Goal: Information Seeking & Learning: Learn about a topic

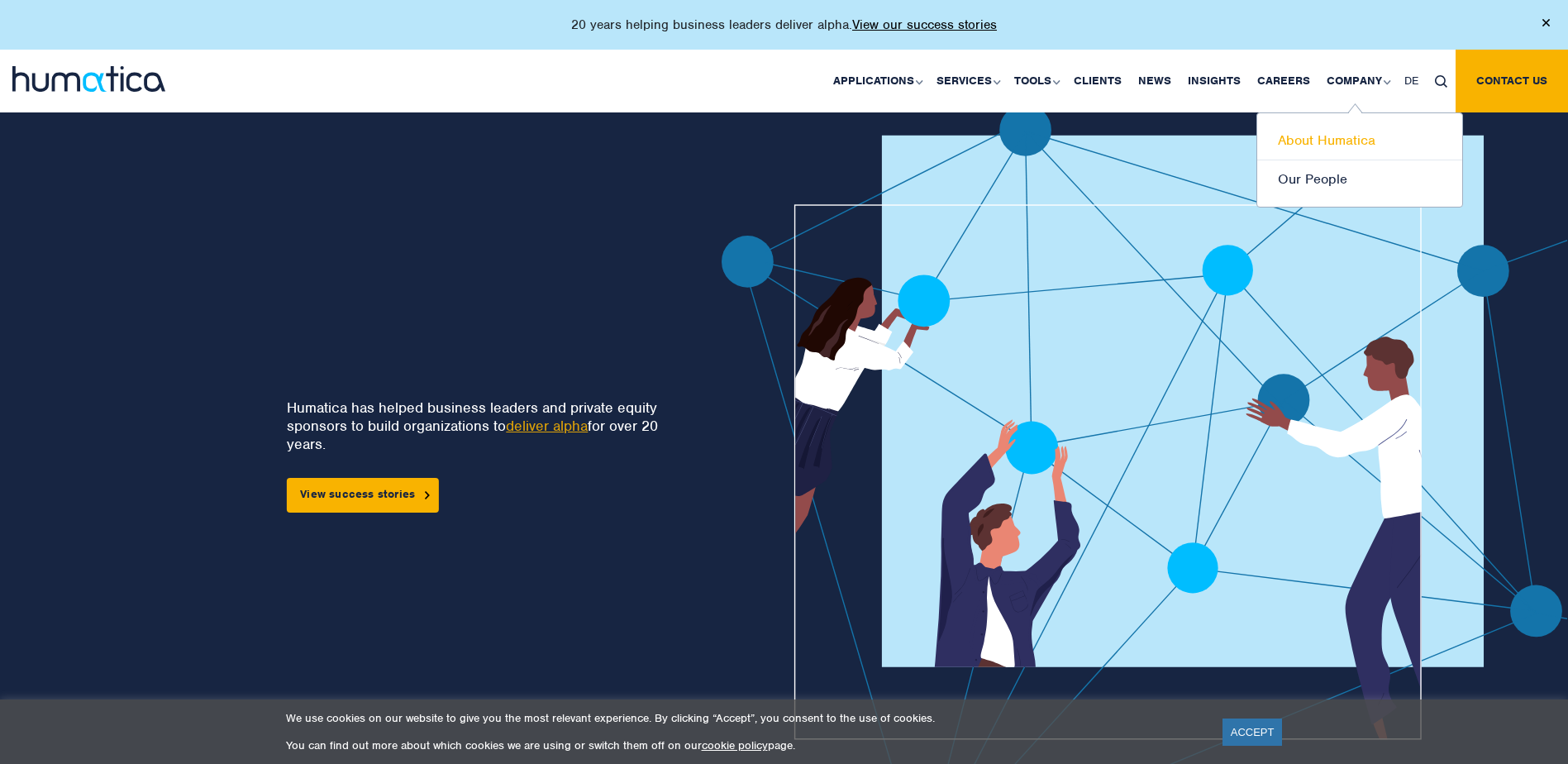
click at [1345, 139] on link "About Humatica" at bounding box center [1360, 140] width 205 height 39
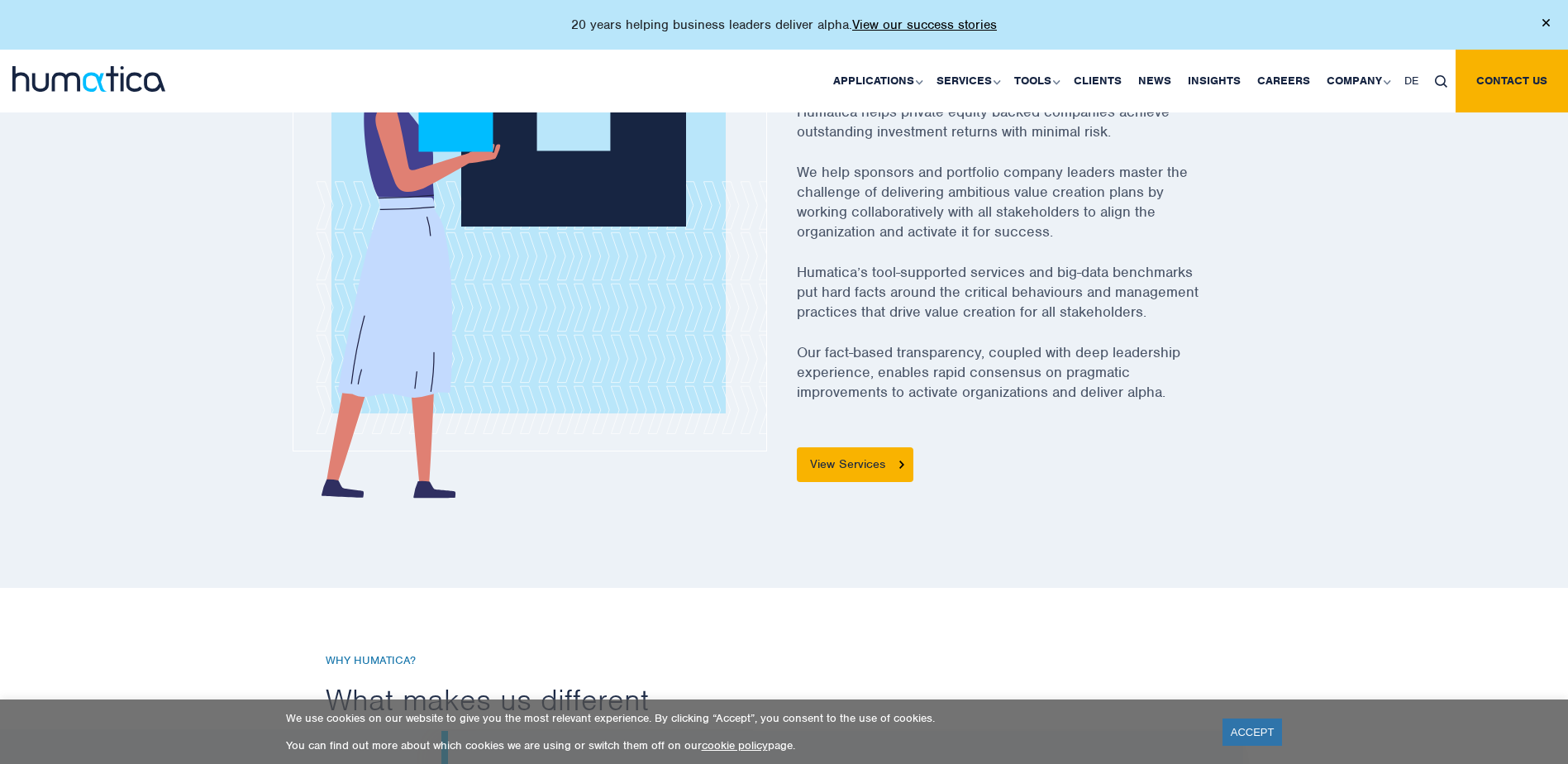
scroll to position [662, 0]
click at [857, 461] on link "View Services" at bounding box center [855, 463] width 116 height 35
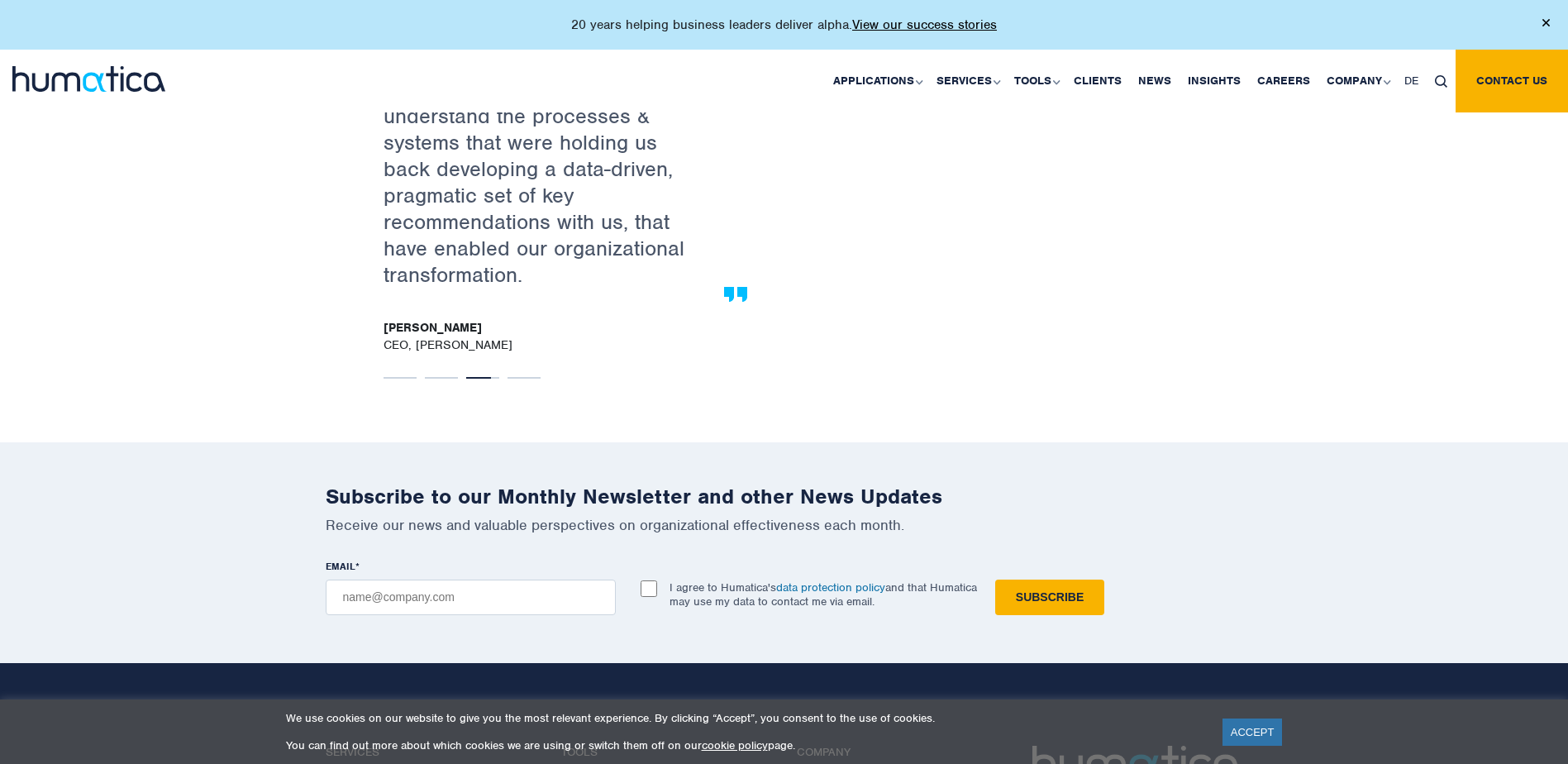
scroll to position [2978, 0]
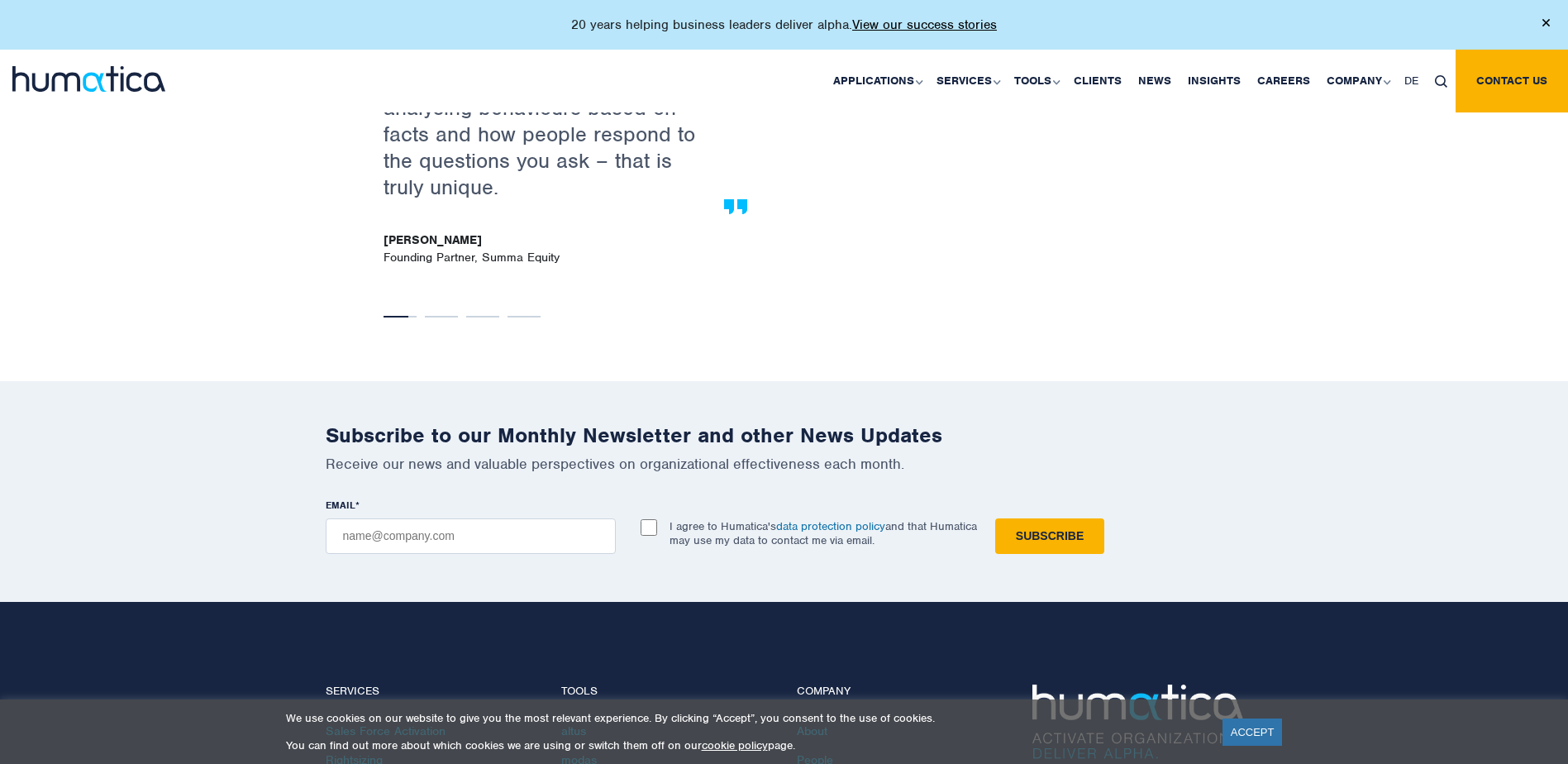
click at [348, 534] on input "EMAIL *" at bounding box center [471, 536] width 290 height 36
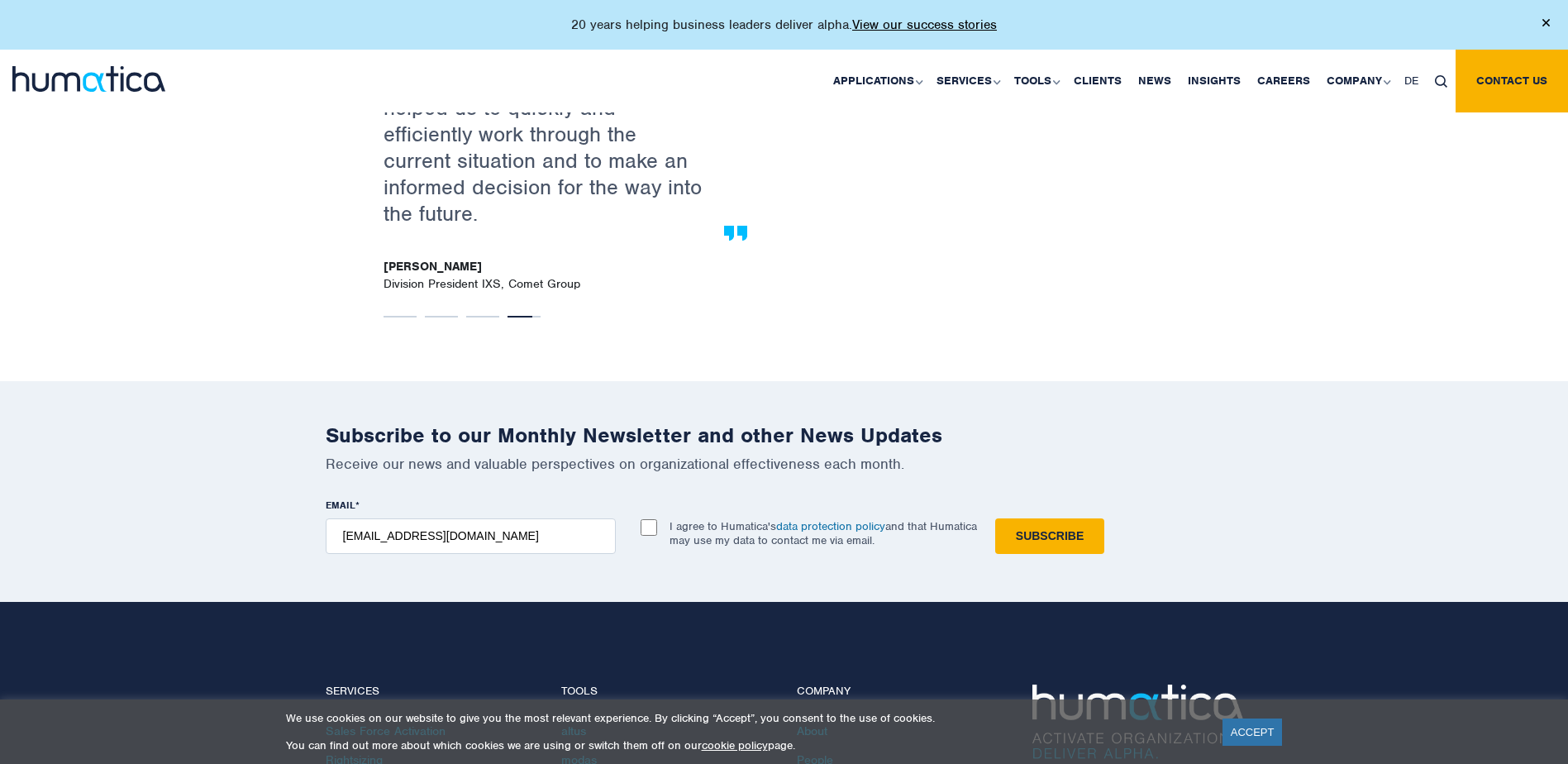
type input "[EMAIL_ADDRESS][DOMAIN_NAME]"
click at [649, 524] on input "I agree to Humatica's data protection policy and that Humatica may use my data …" at bounding box center [648, 527] width 16 height 16
checkbox input "true"
click at [1039, 524] on input "Subscribe" at bounding box center [1050, 536] width 109 height 36
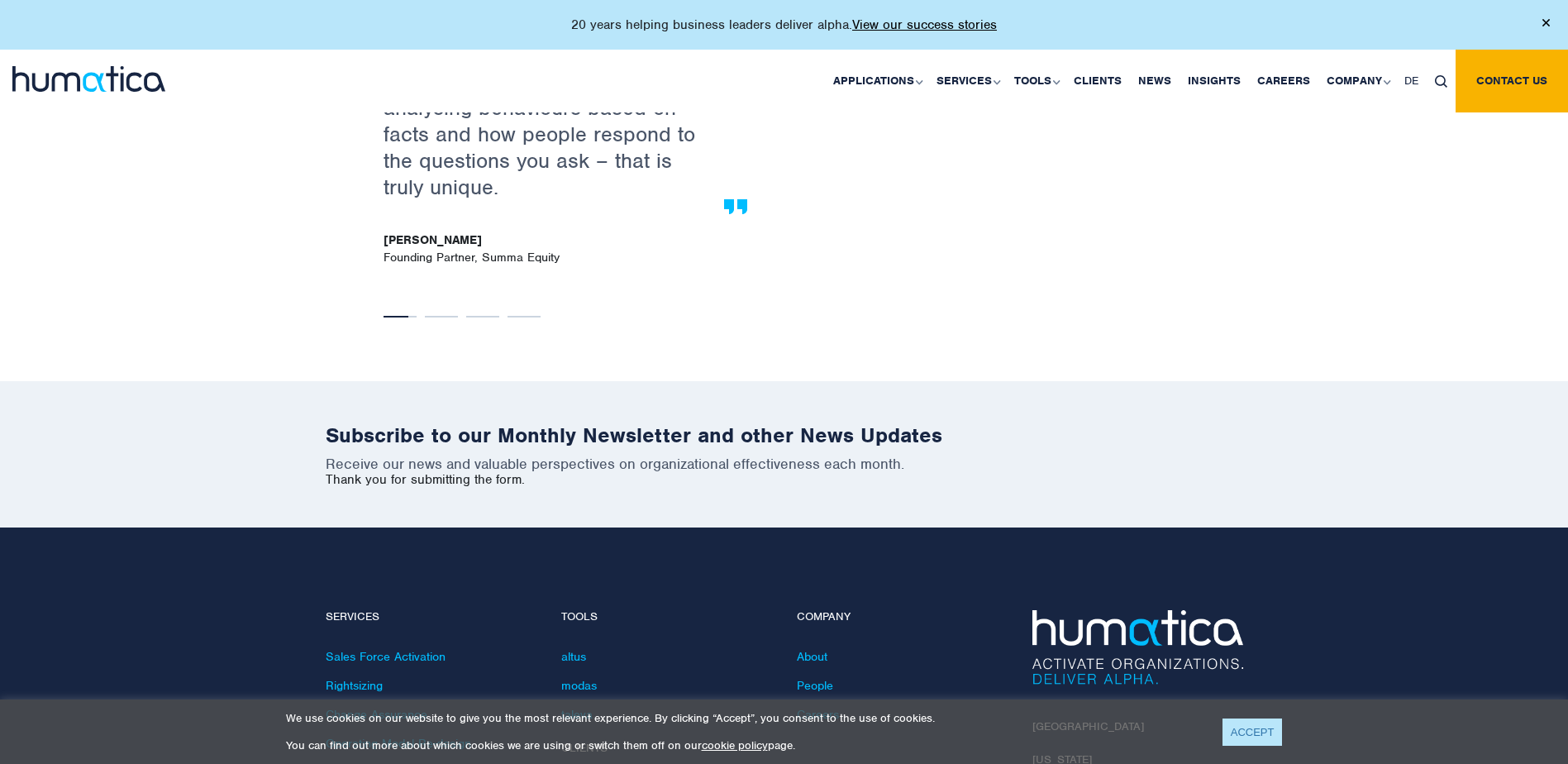
click at [1231, 728] on link "ACCEPT" at bounding box center [1253, 732] width 61 height 27
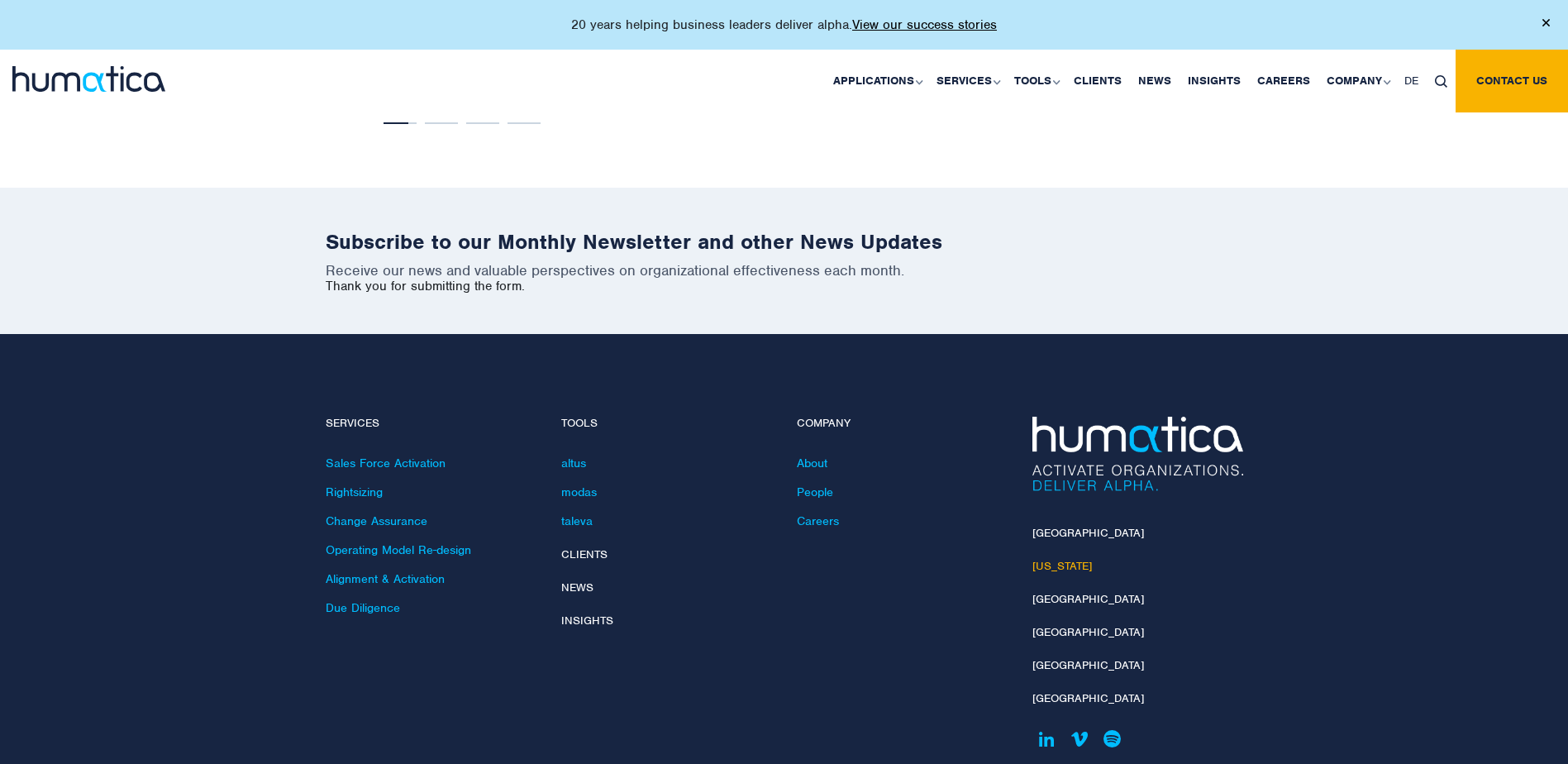
scroll to position [3226, 0]
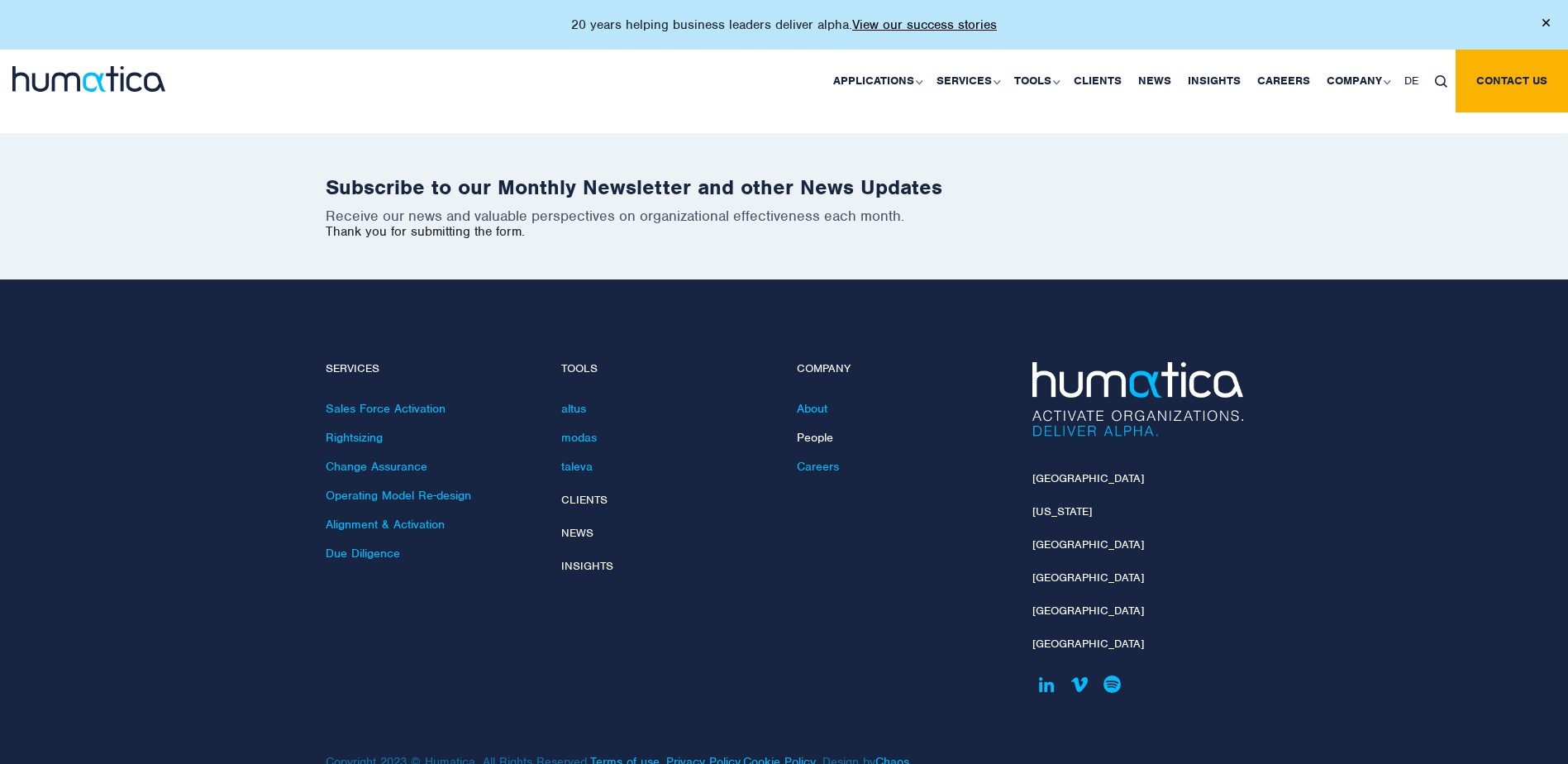
click at [816, 430] on link "People" at bounding box center [815, 437] width 36 height 15
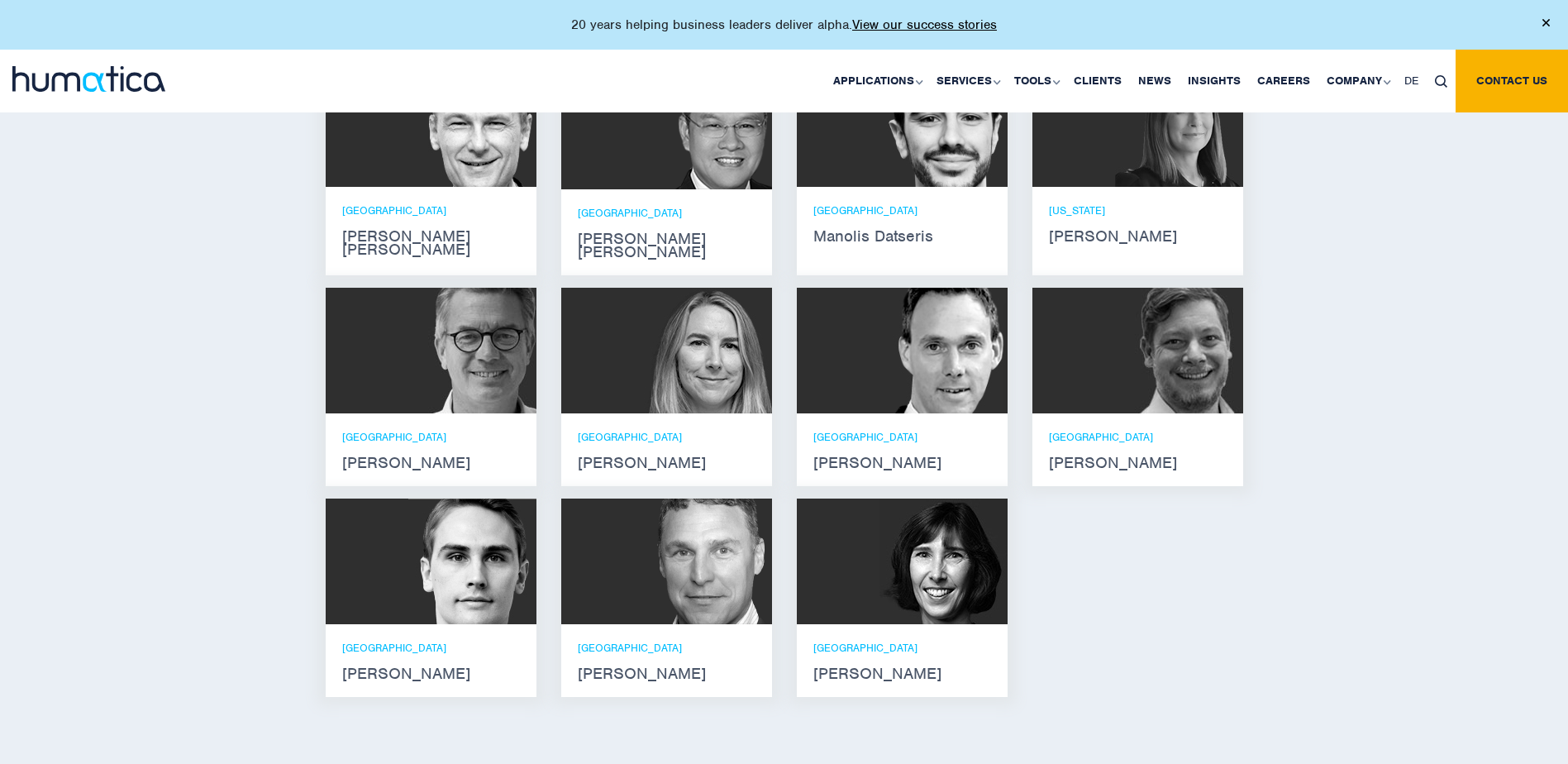
scroll to position [1075, 0]
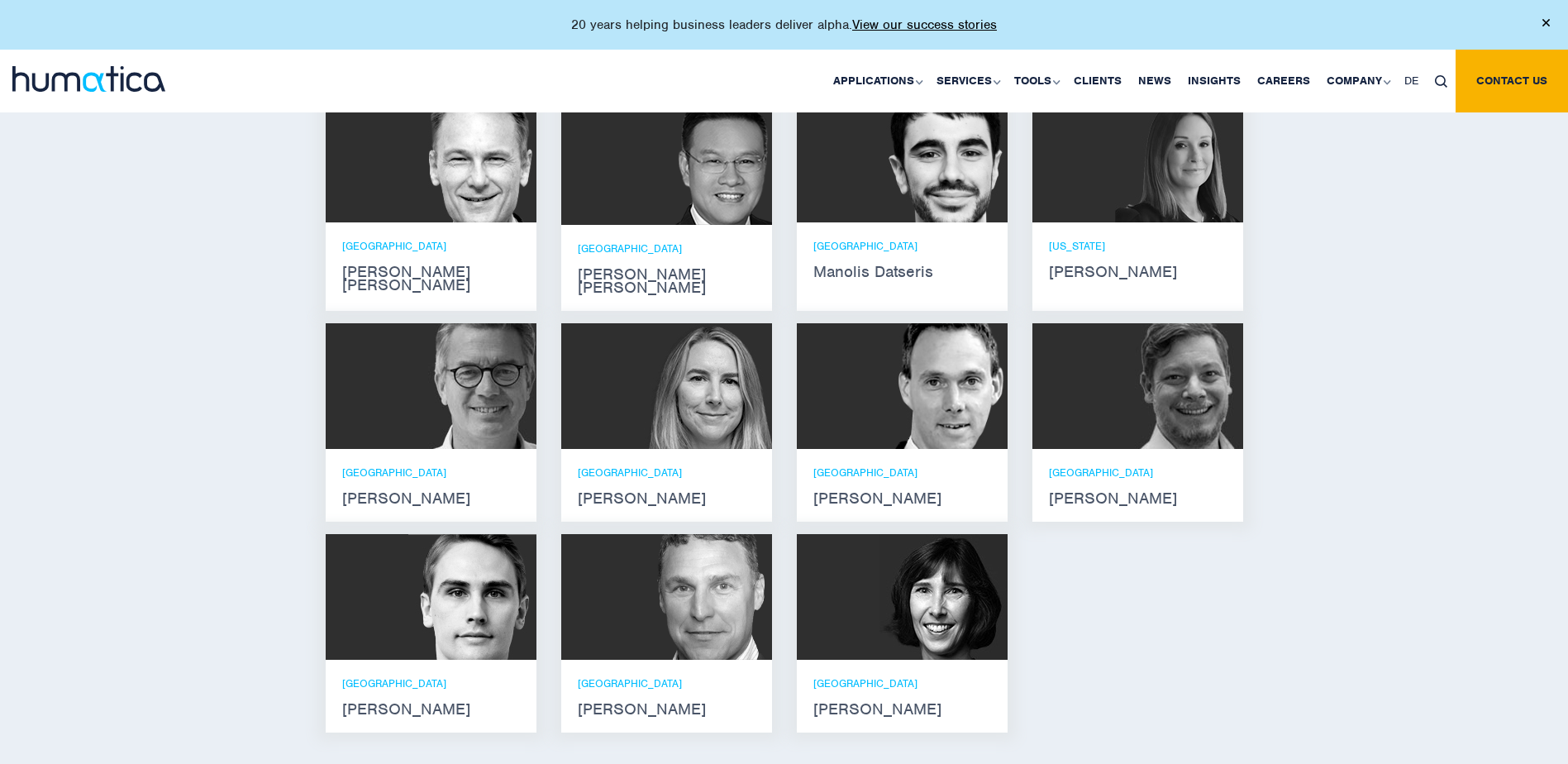
click at [435, 270] on strong "[PERSON_NAME] [PERSON_NAME]" at bounding box center [431, 278] width 178 height 27
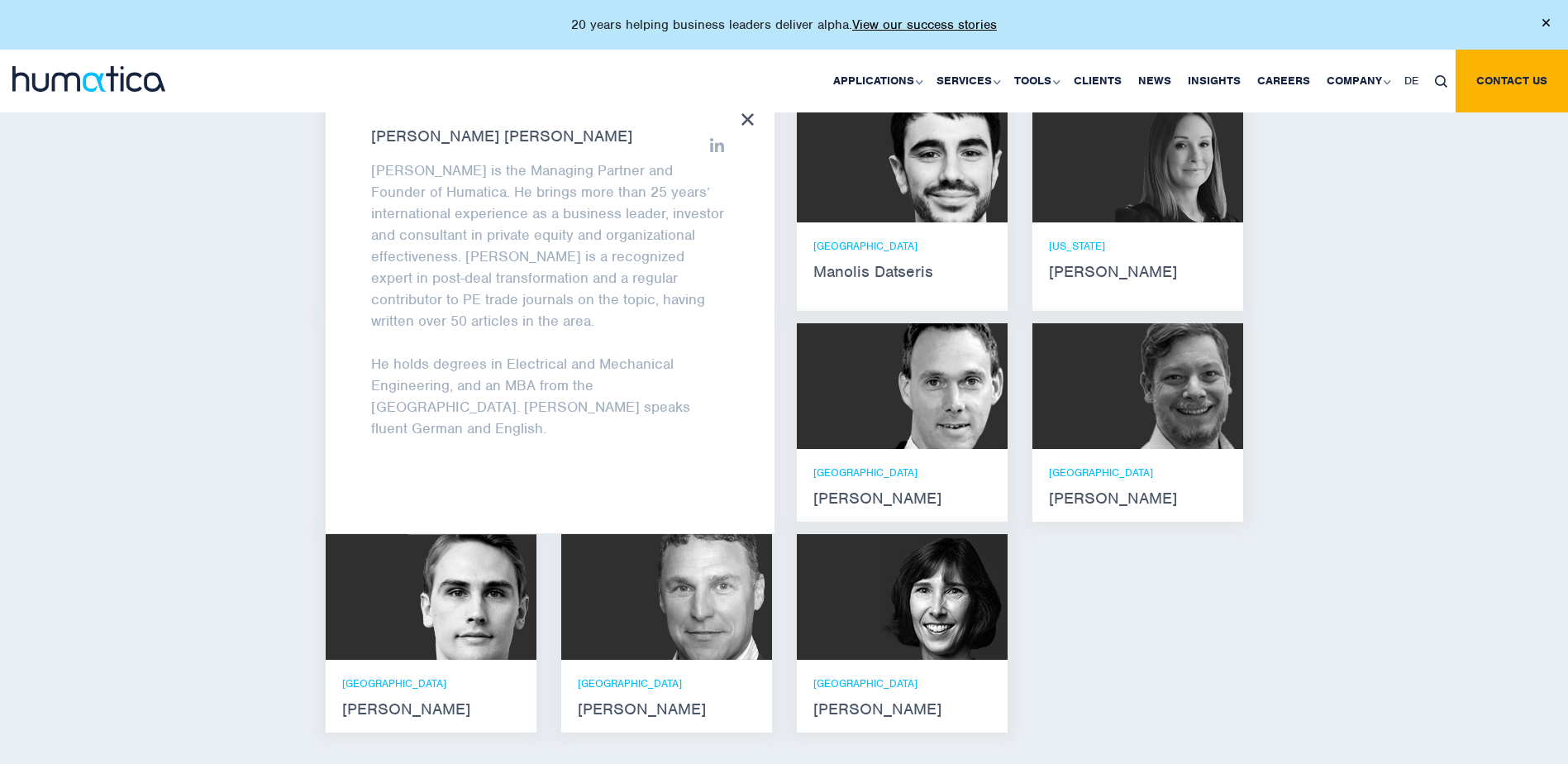
click at [283, 352] on div "Meet our leadership team [PERSON_NAME] [PERSON_NAME] He holds degrees in Electr…" at bounding box center [784, 391] width 1568 height 856
click at [743, 117] on icon at bounding box center [748, 120] width 12 height 12
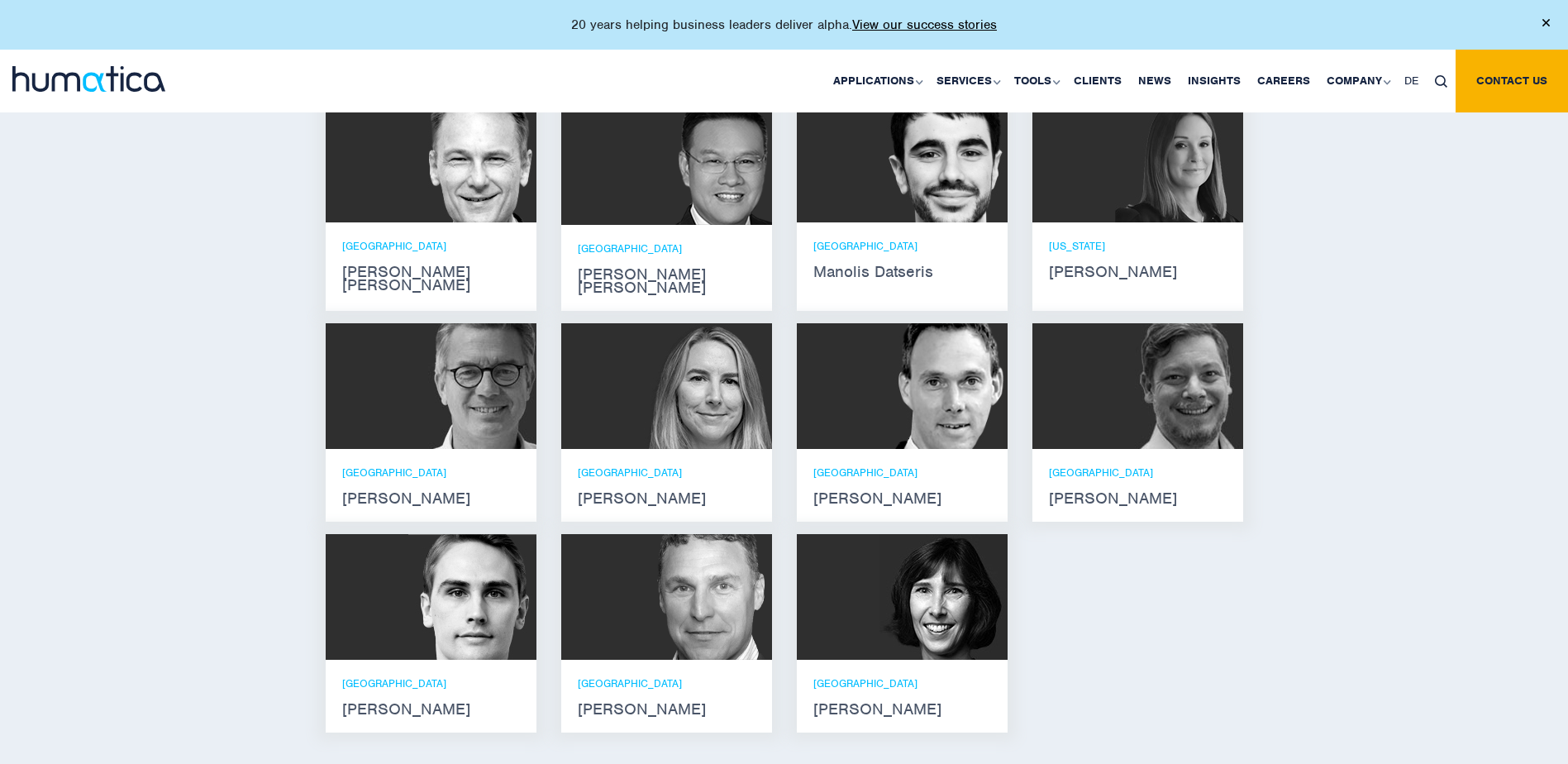
click at [653, 259] on div "SINGAPORE Jen Jee Chan" at bounding box center [667, 268] width 178 height 53
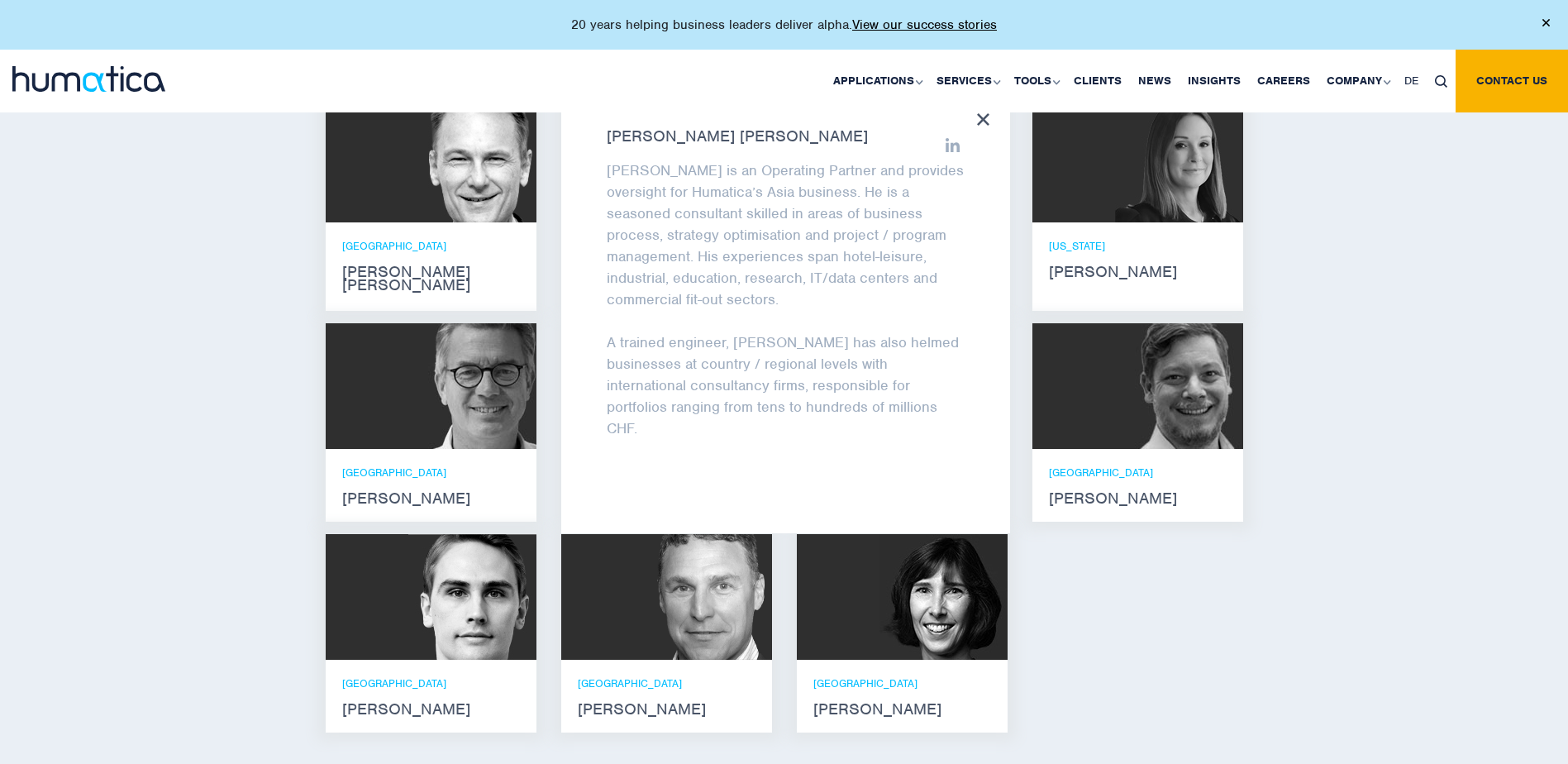
click at [985, 115] on icon at bounding box center [983, 120] width 12 height 12
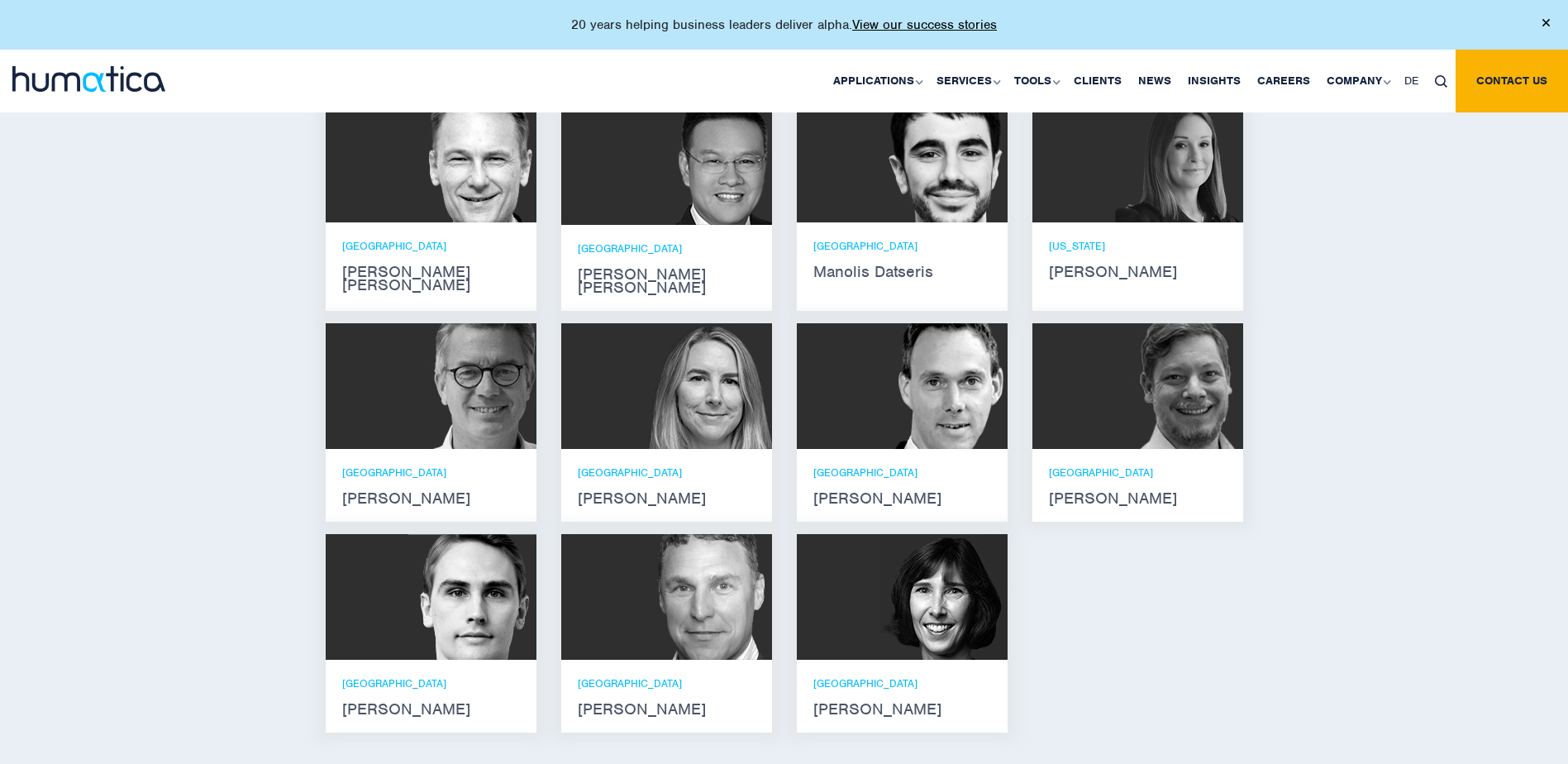
click at [869, 270] on strong "Manolis Datseris" at bounding box center [902, 271] width 178 height 13
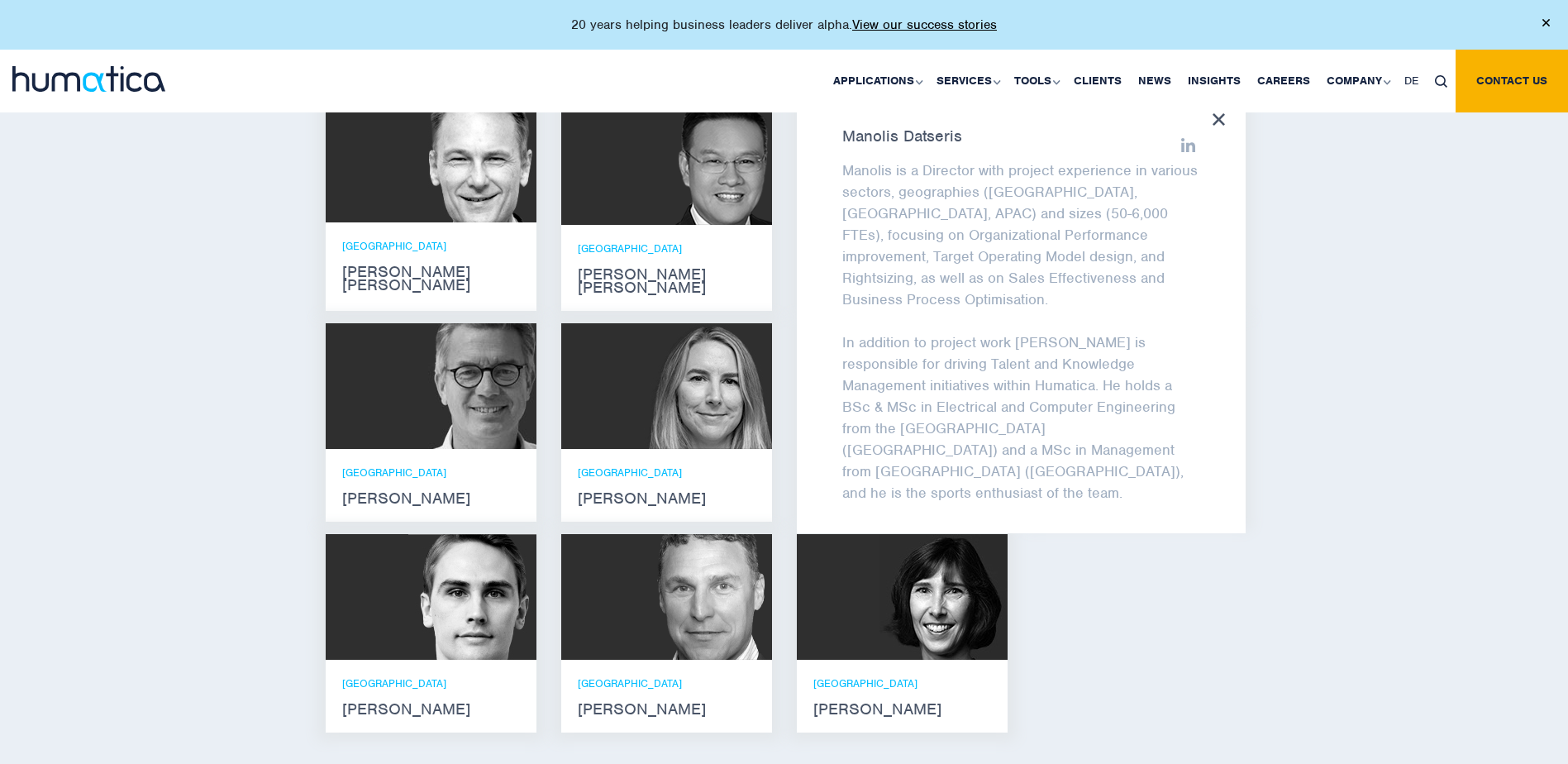
click at [1213, 118] on icon at bounding box center [1219, 120] width 12 height 12
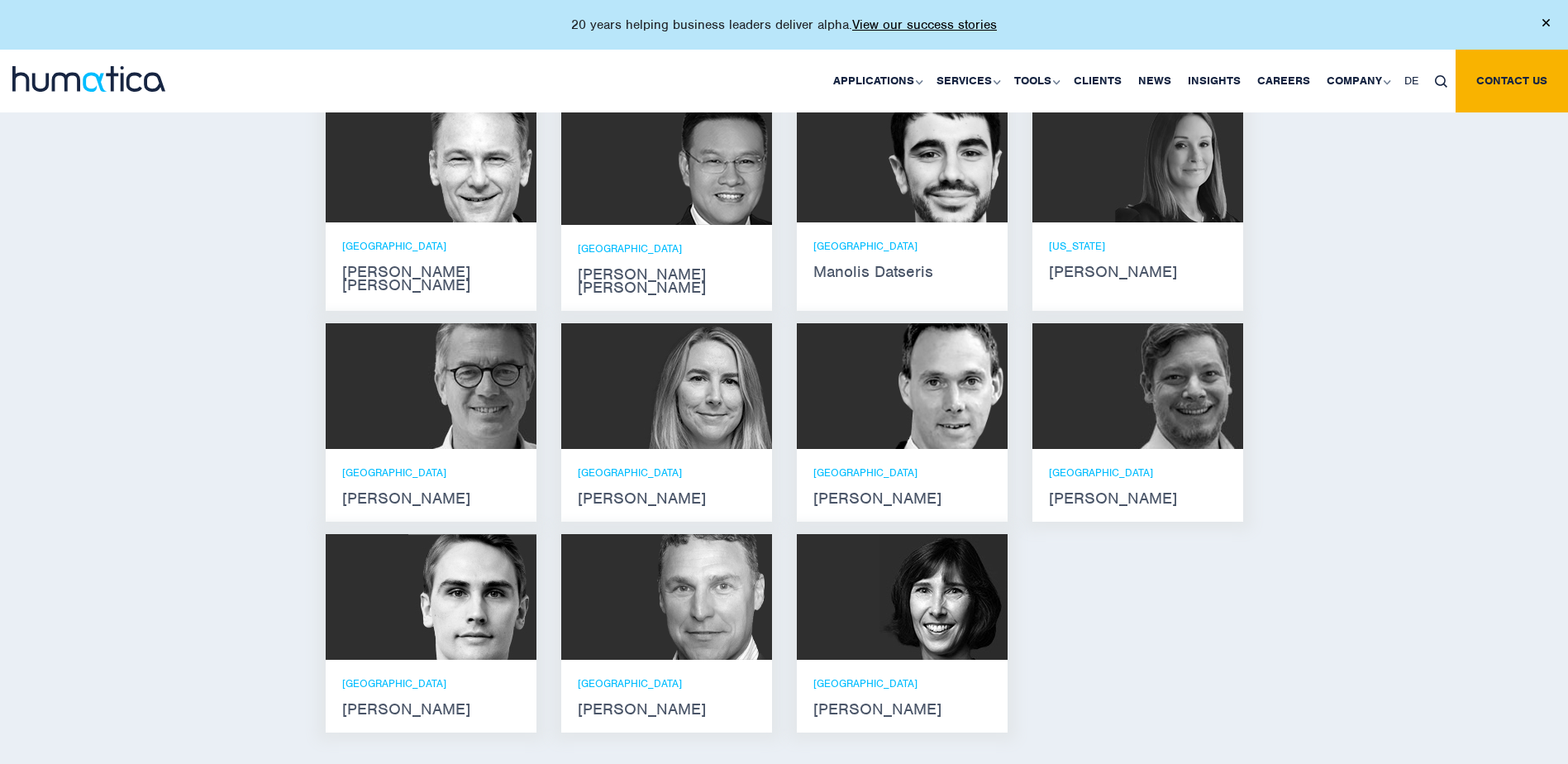
click at [1099, 247] on p "NEW YORK" at bounding box center [1137, 246] width 178 height 14
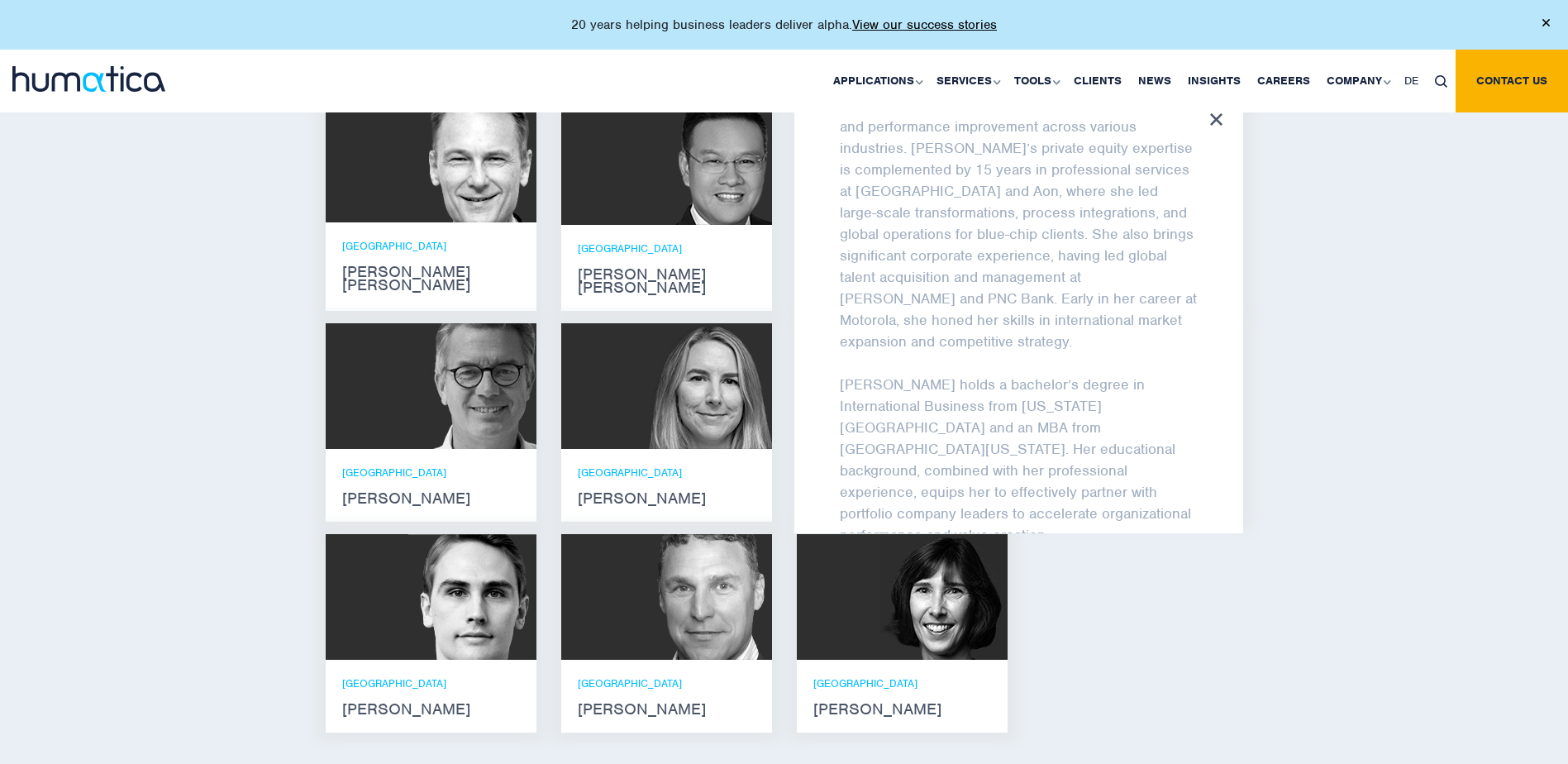
scroll to position [326, 0]
click at [510, 390] on img at bounding box center [472, 386] width 128 height 126
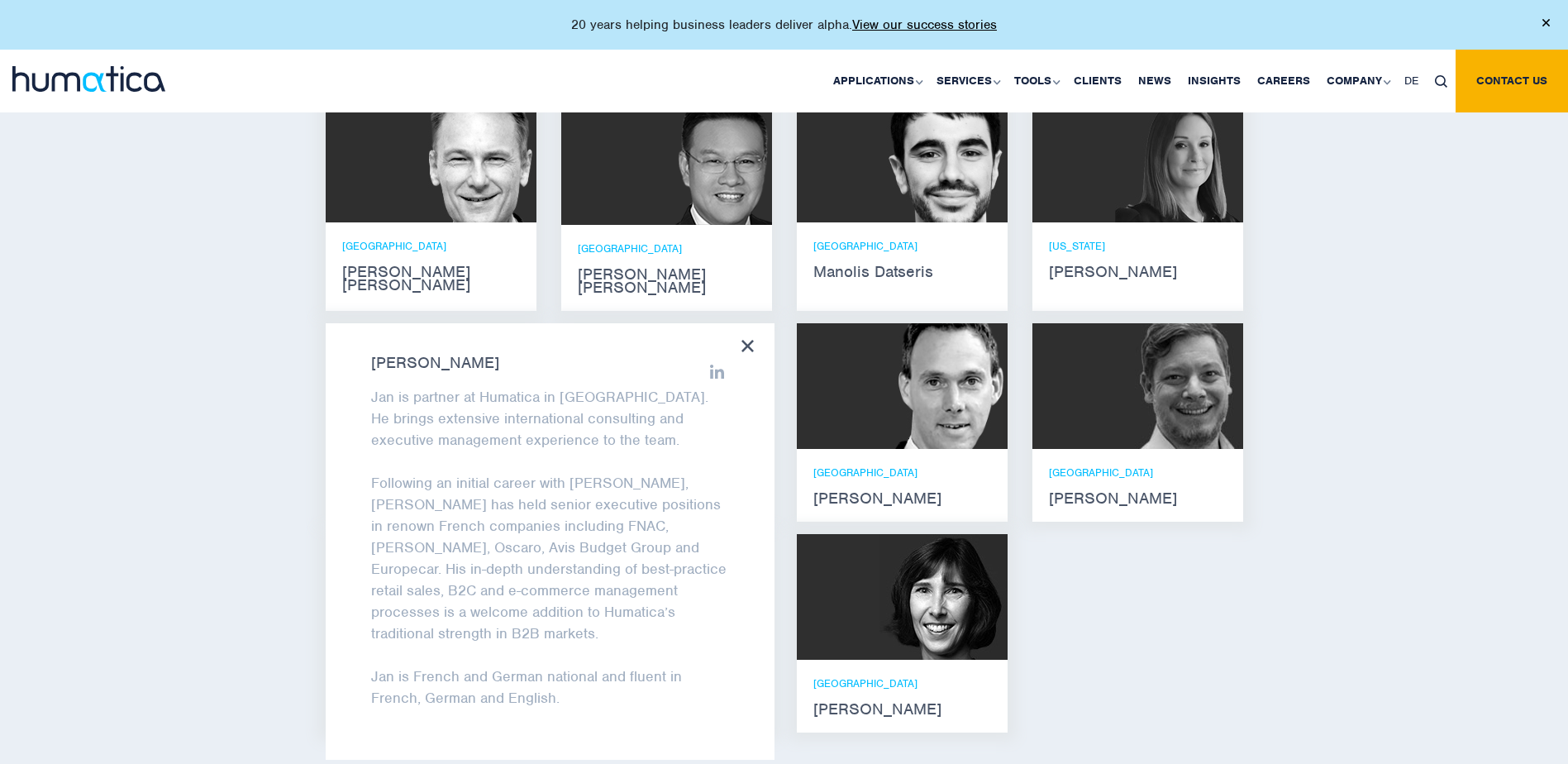
scroll to position [1006, 0]
click at [783, 404] on div "Zoë Fox Zoë is the HR Manager for Humatica and leads the HR function across all…" at bounding box center [667, 428] width 236 height 211
click at [745, 340] on icon at bounding box center [748, 346] width 12 height 12
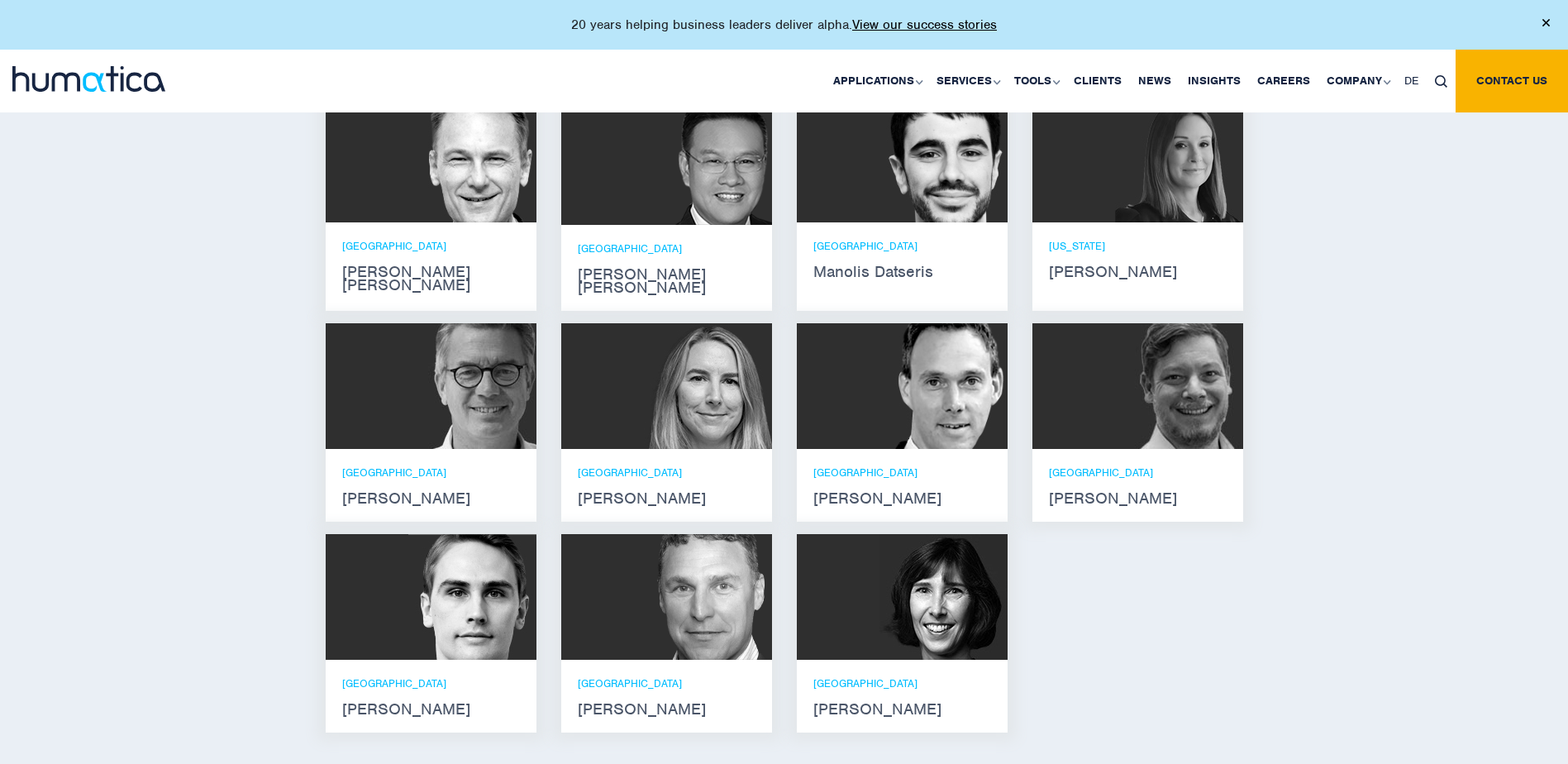
click at [745, 383] on img at bounding box center [708, 386] width 128 height 126
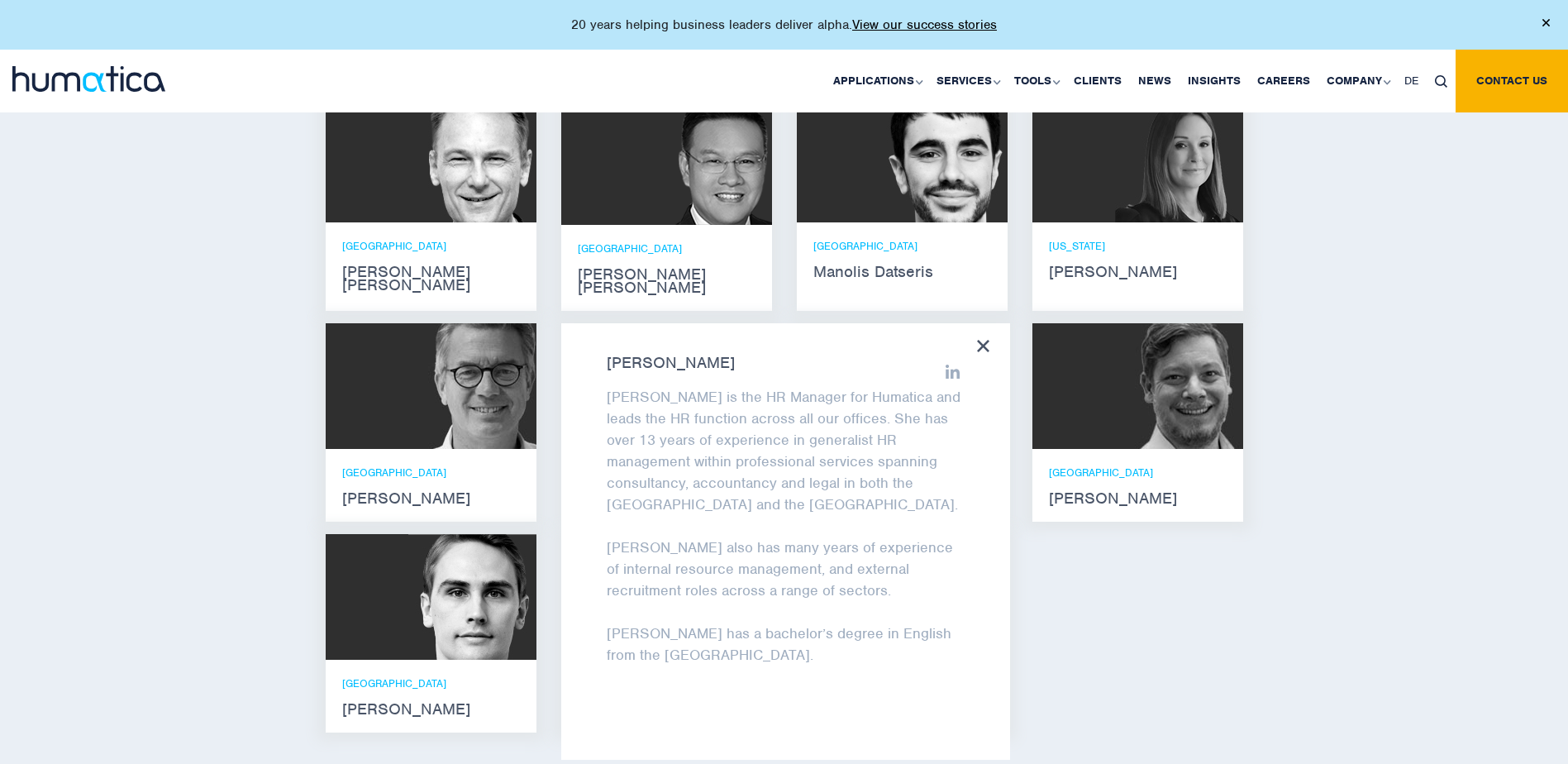
click at [1067, 553] on div "Andros Payne He holds degrees in Electrical and Mechanical Engineering, and an …" at bounding box center [784, 421] width 942 height 649
click at [978, 340] on icon at bounding box center [983, 346] width 12 height 12
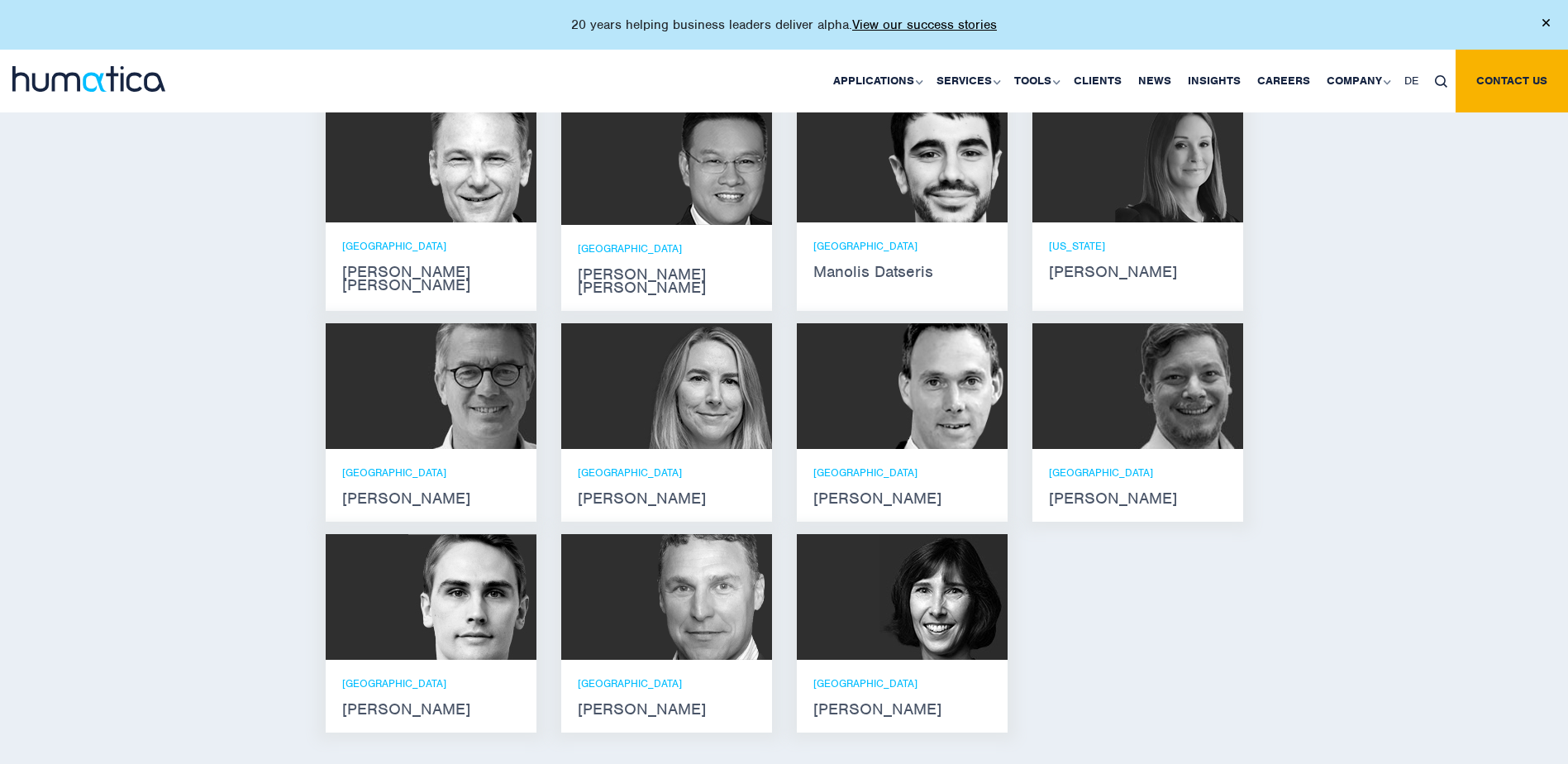
click at [868, 390] on div at bounding box center [901, 386] width 211 height 126
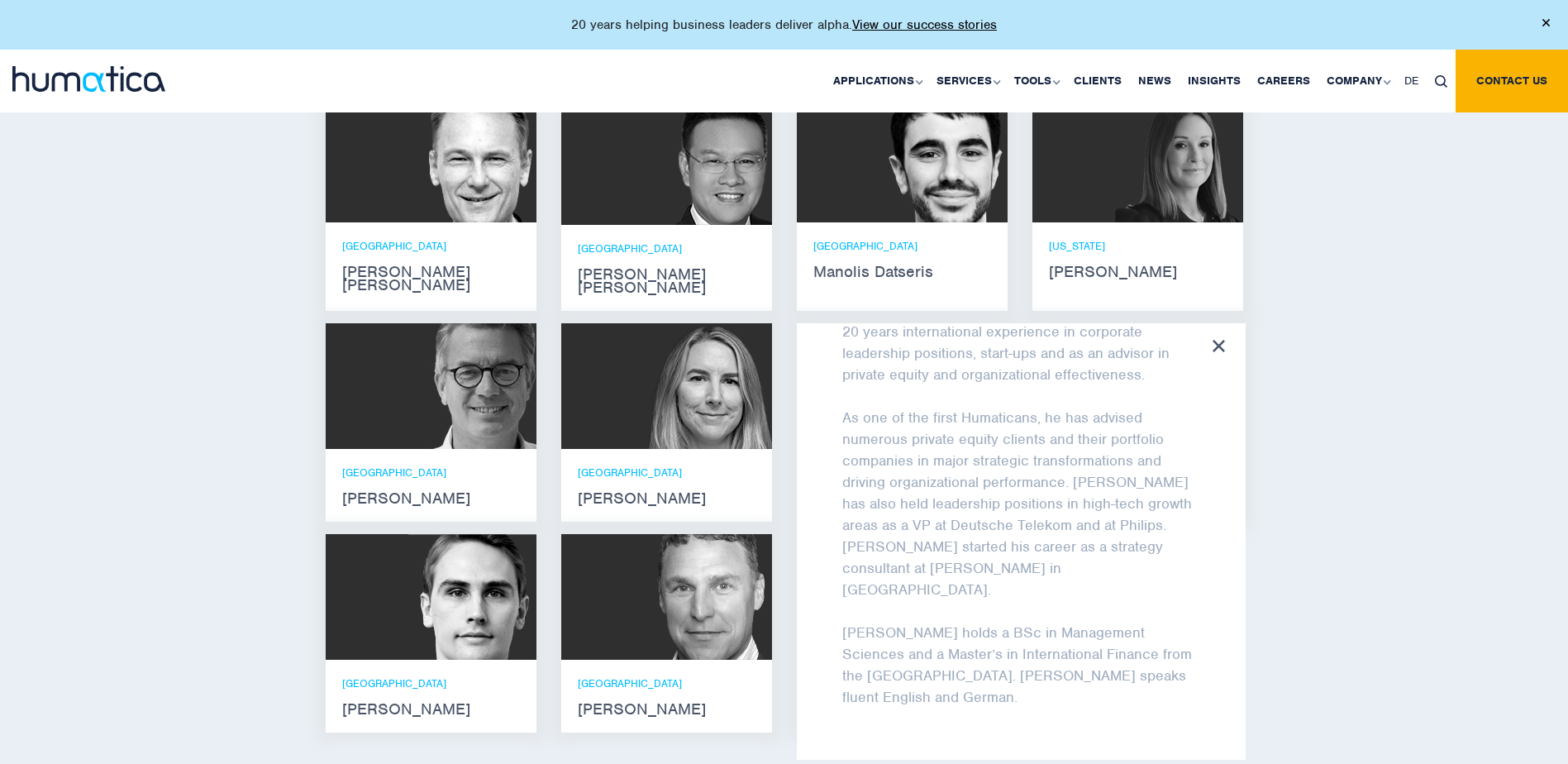
scroll to position [133, 0]
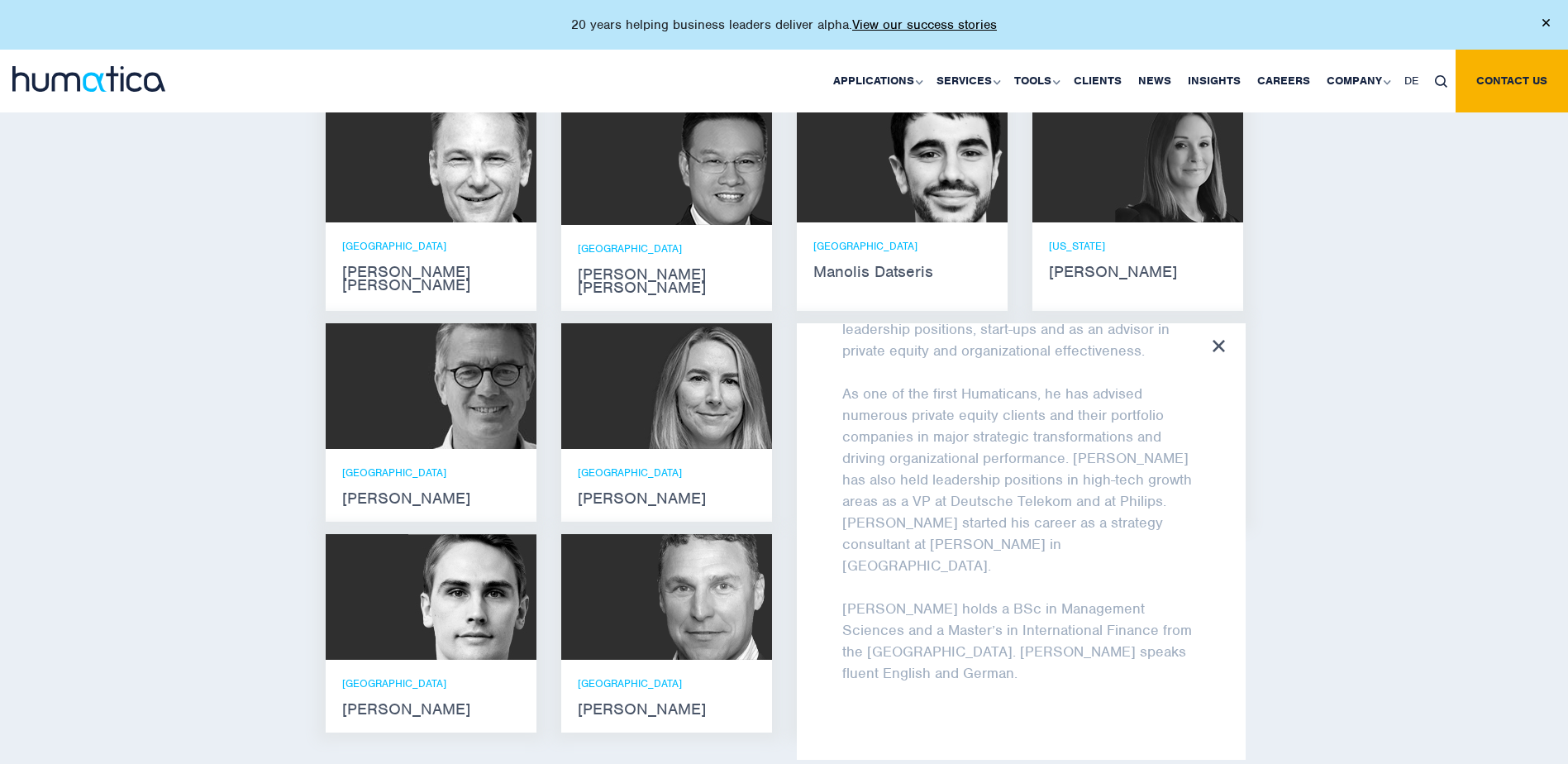
click at [1218, 340] on icon at bounding box center [1219, 346] width 12 height 12
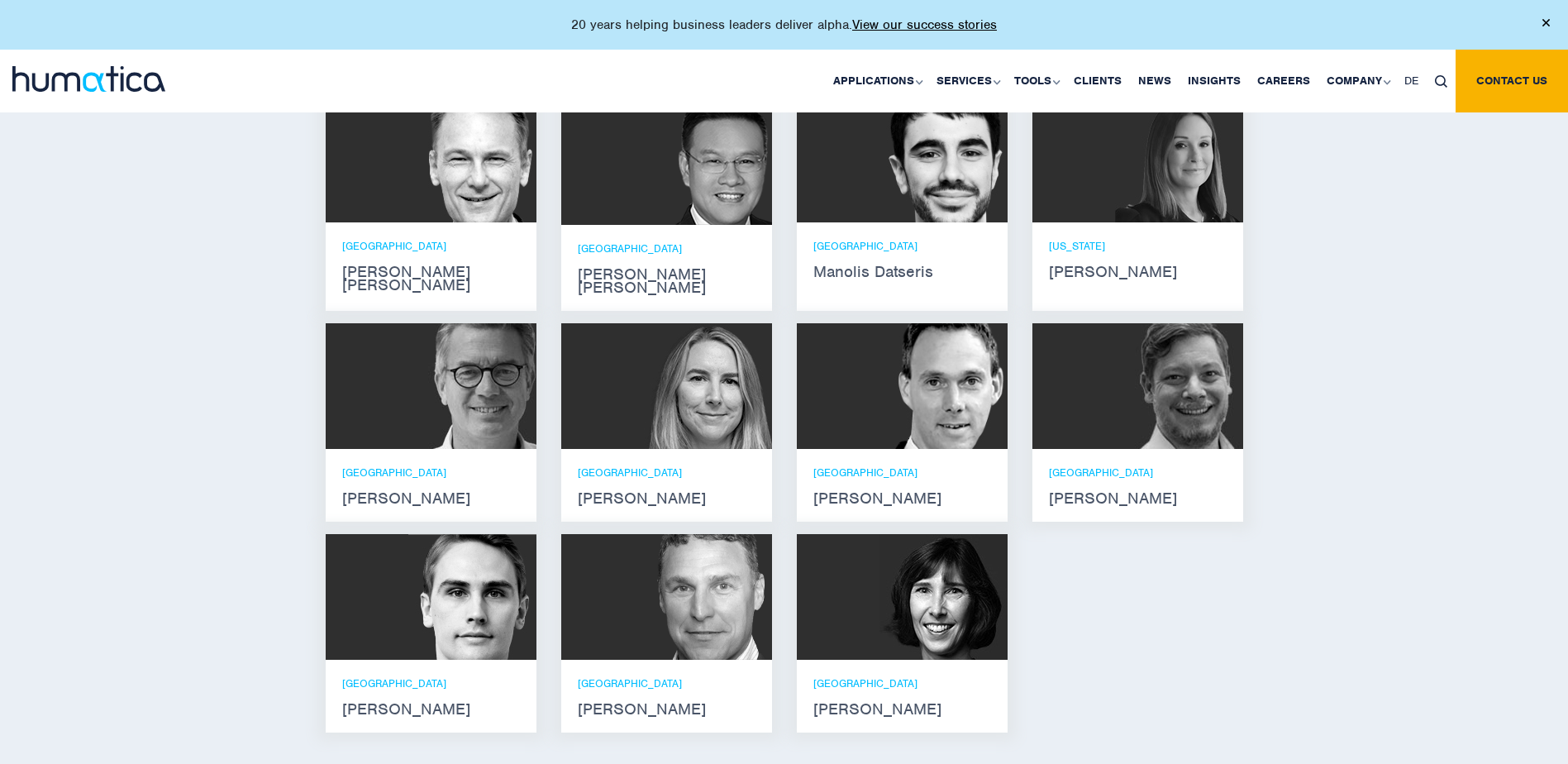
scroll to position [146, 0]
click at [1116, 365] on img at bounding box center [1180, 386] width 128 height 126
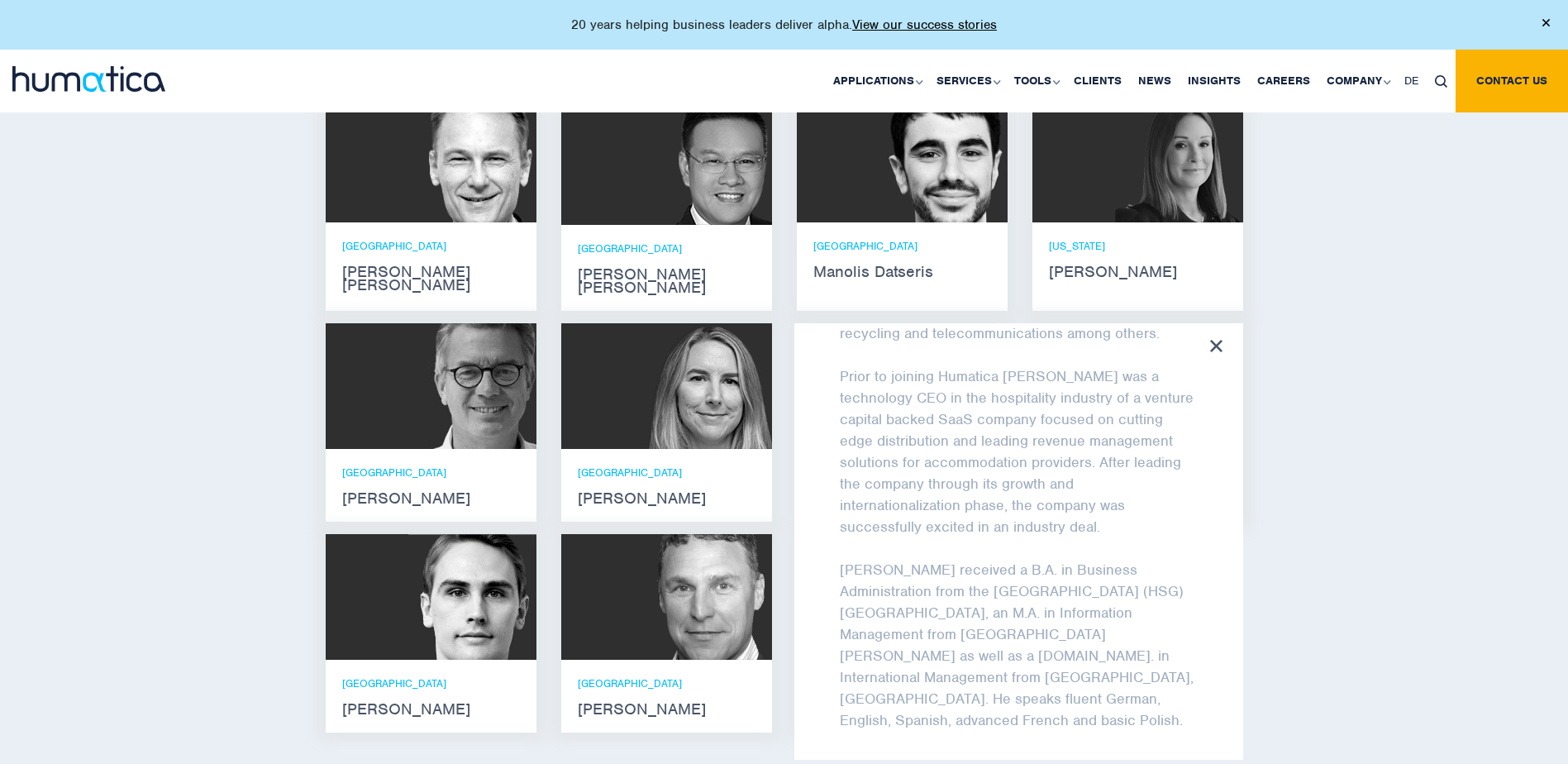
scroll to position [304, 0]
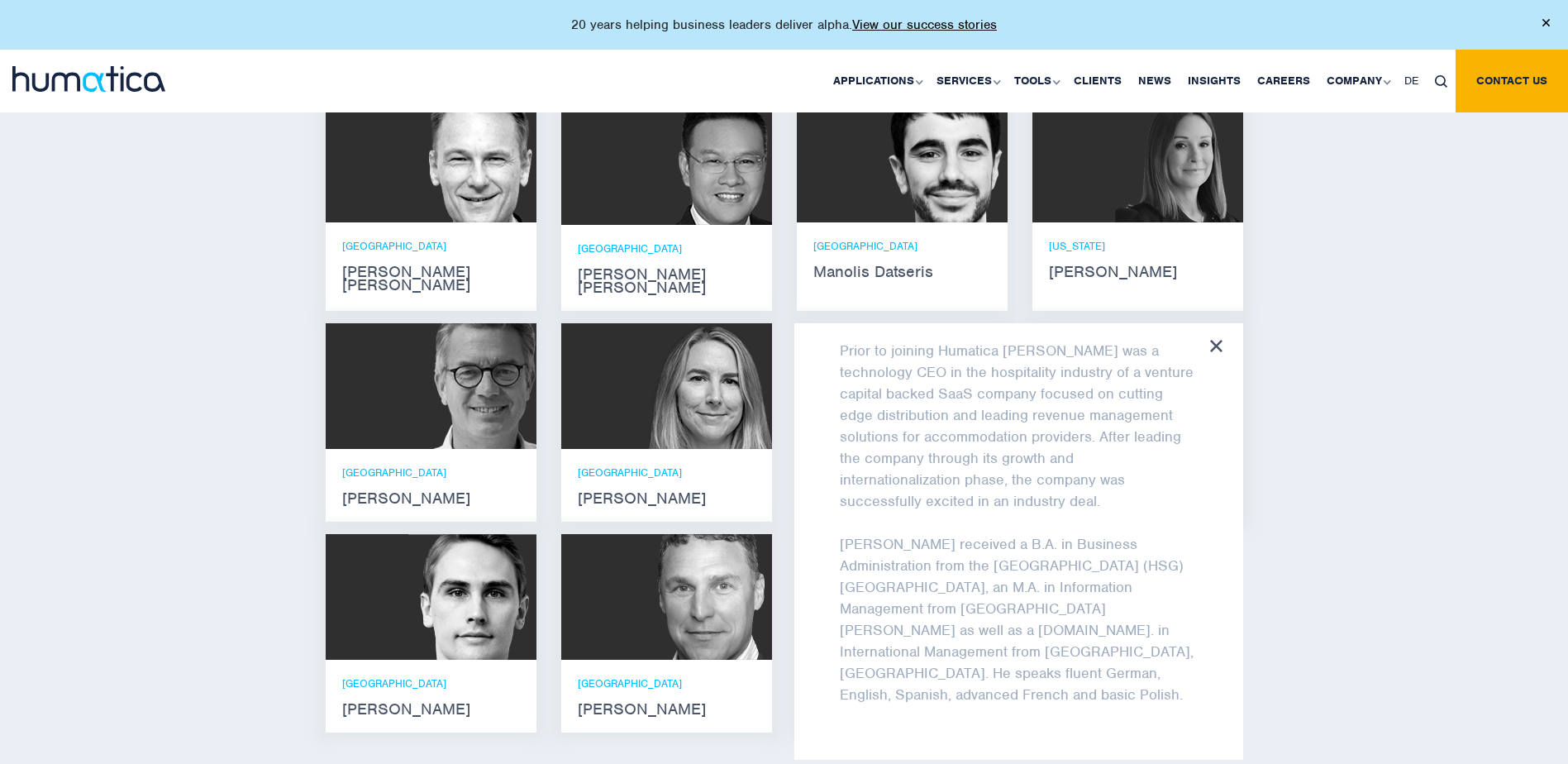
click at [1214, 340] on icon at bounding box center [1216, 346] width 12 height 12
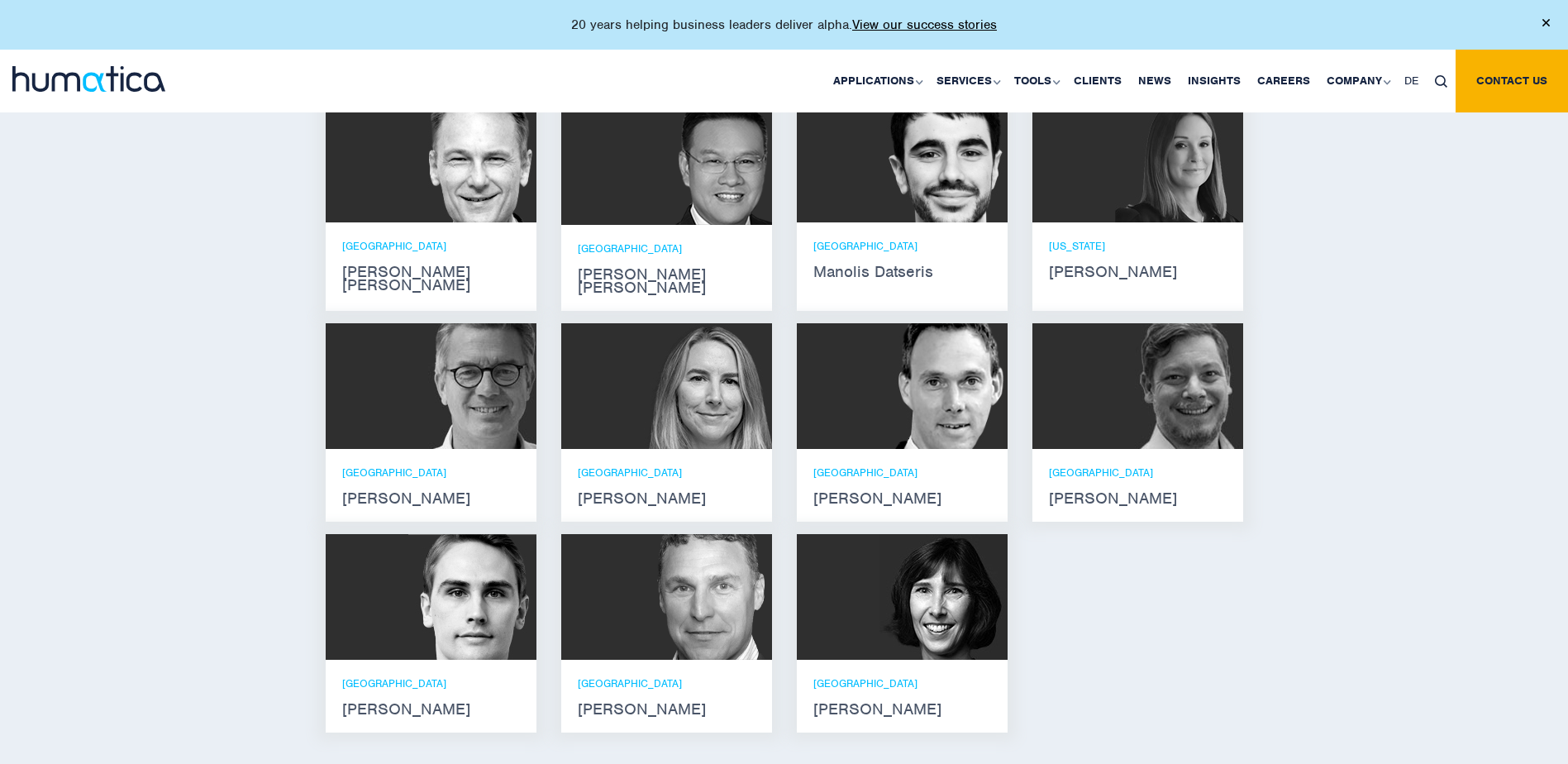
scroll to position [317, 0]
click at [508, 676] on div "ZURICH Paul Simpson" at bounding box center [431, 696] width 178 height 40
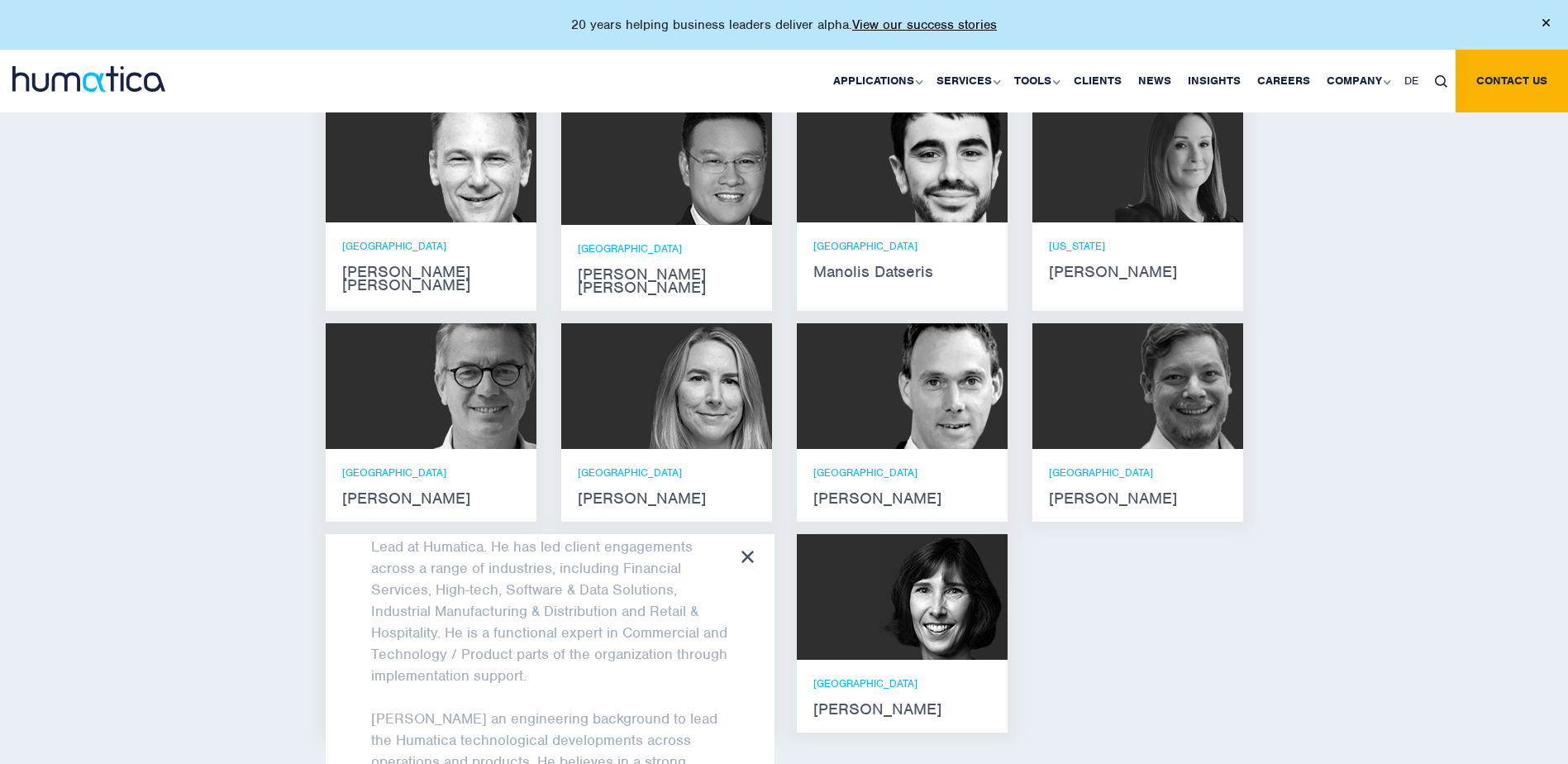
scroll to position [111, 0]
click at [748, 551] on icon at bounding box center [748, 557] width 12 height 12
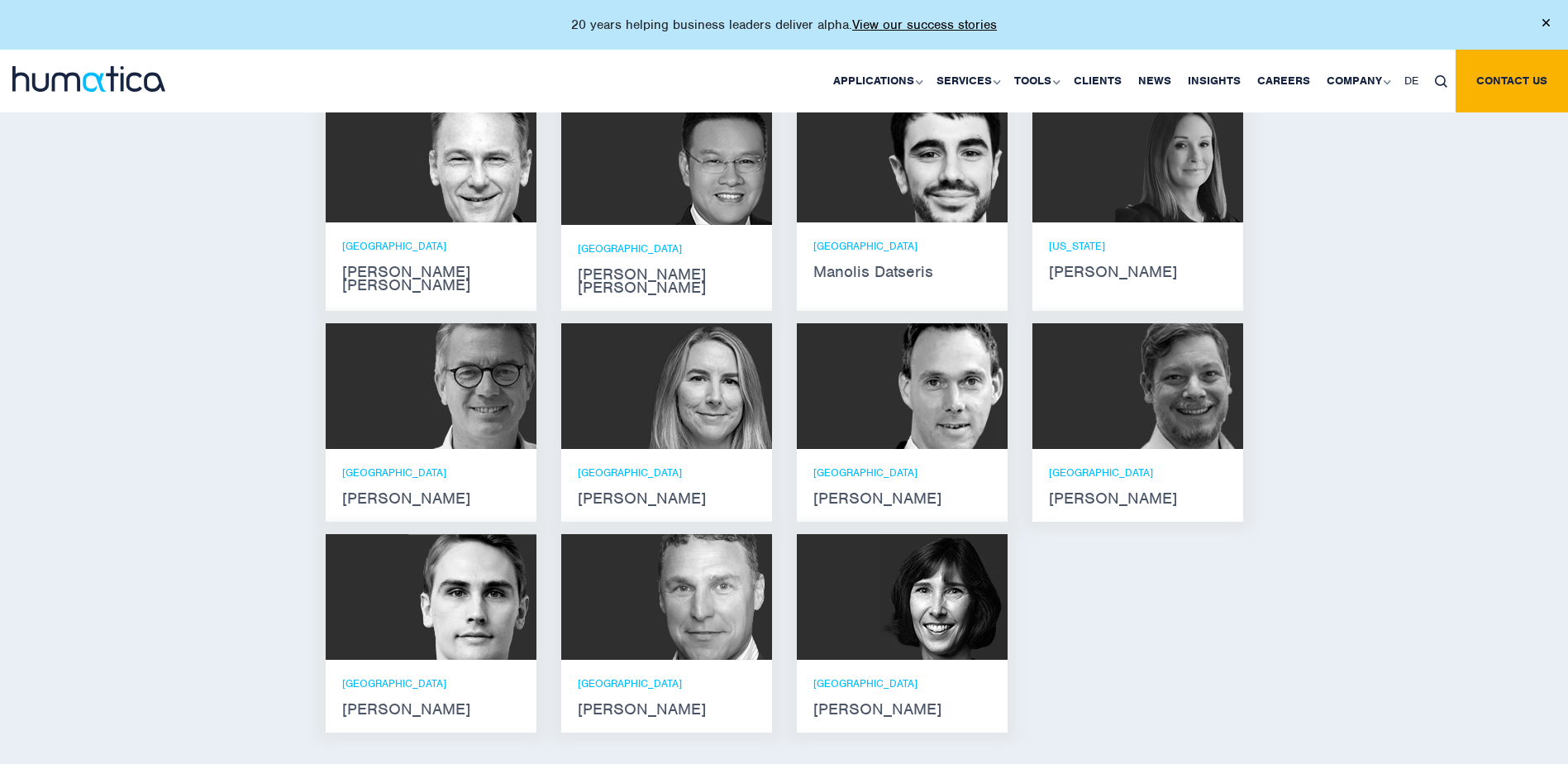
scroll to position [124, 0]
click at [702, 676] on div "London Bryan Turner" at bounding box center [667, 696] width 178 height 40
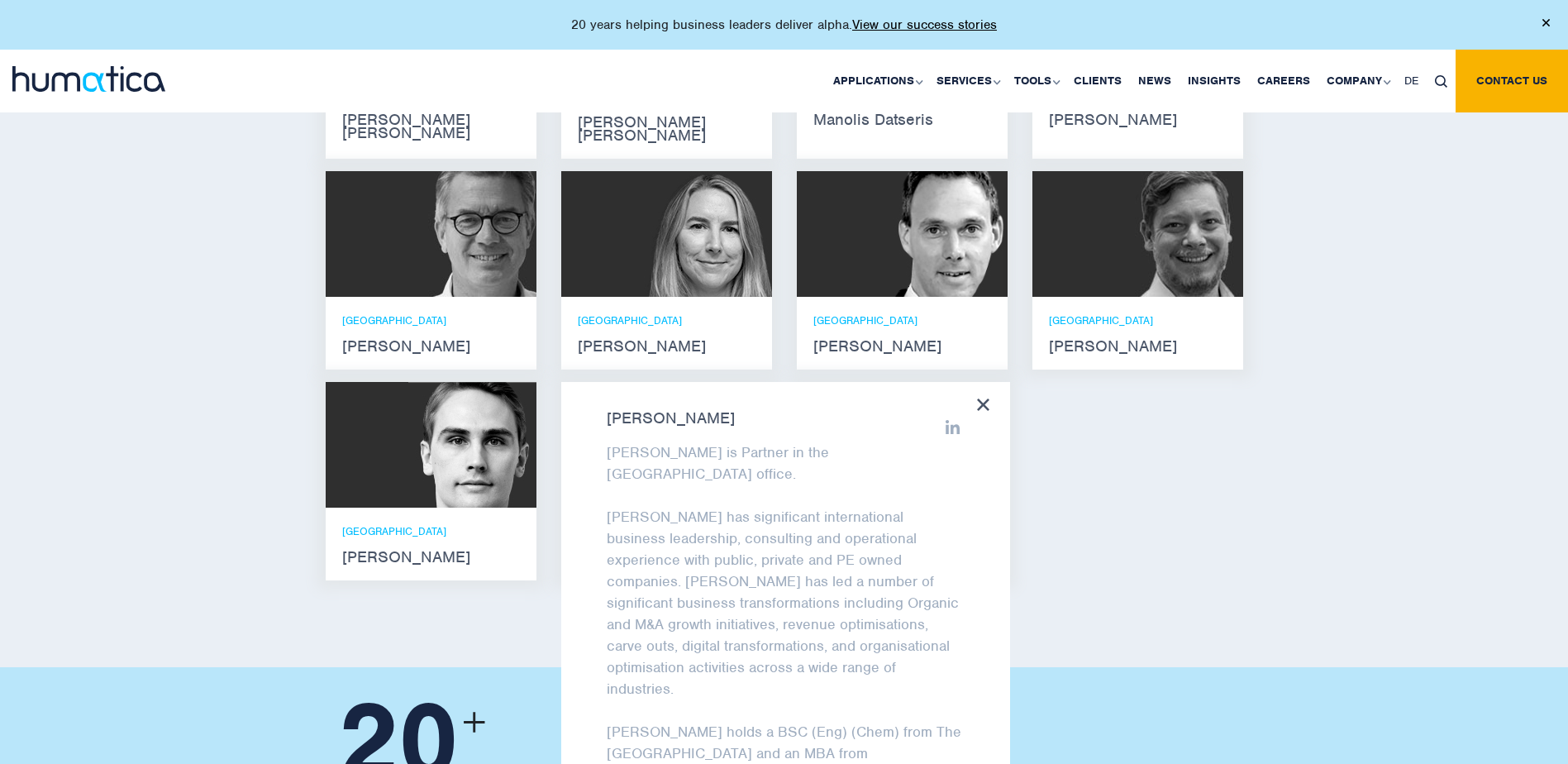
scroll to position [1241, 0]
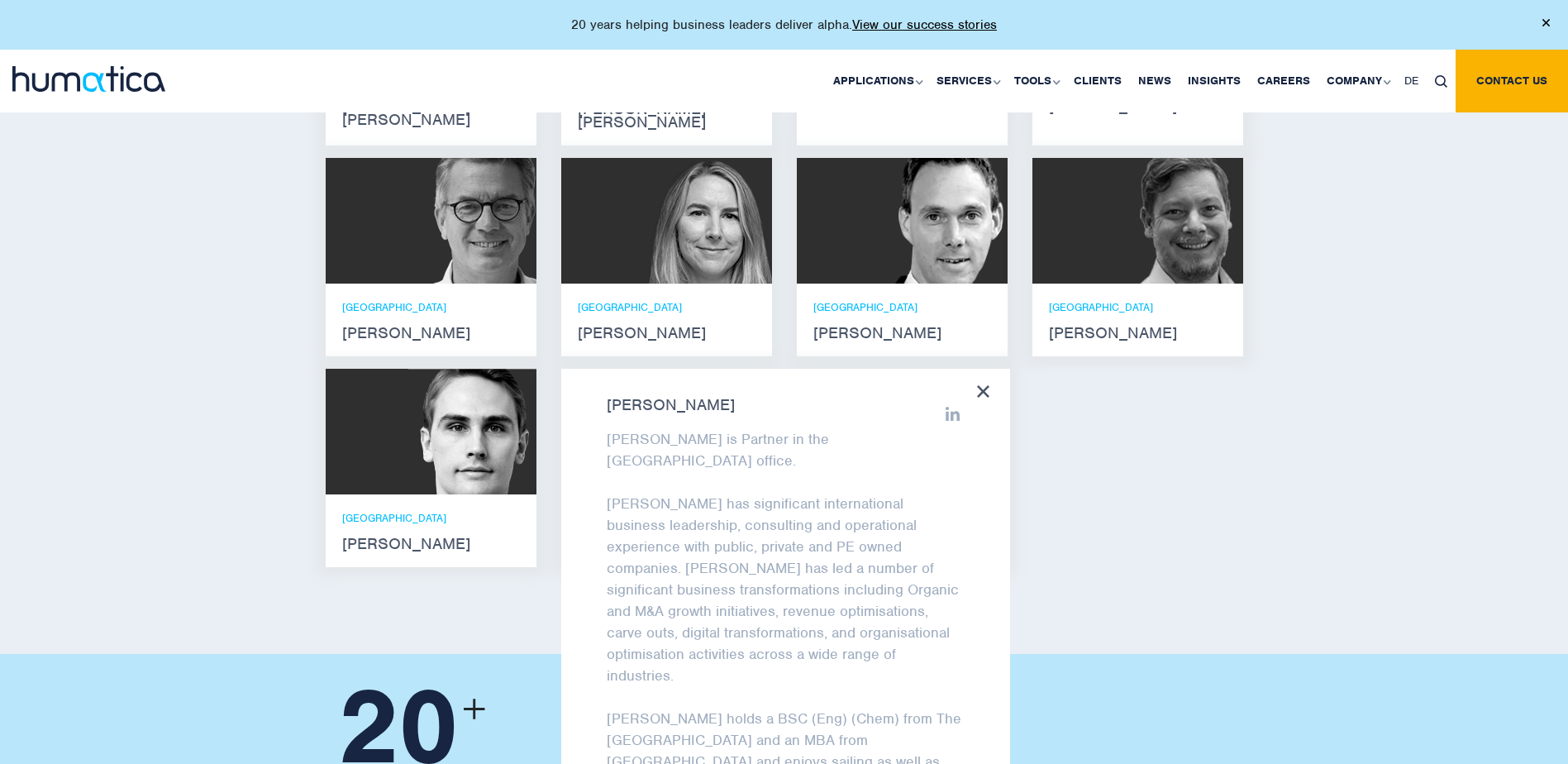
click at [982, 385] on icon at bounding box center [983, 391] width 12 height 12
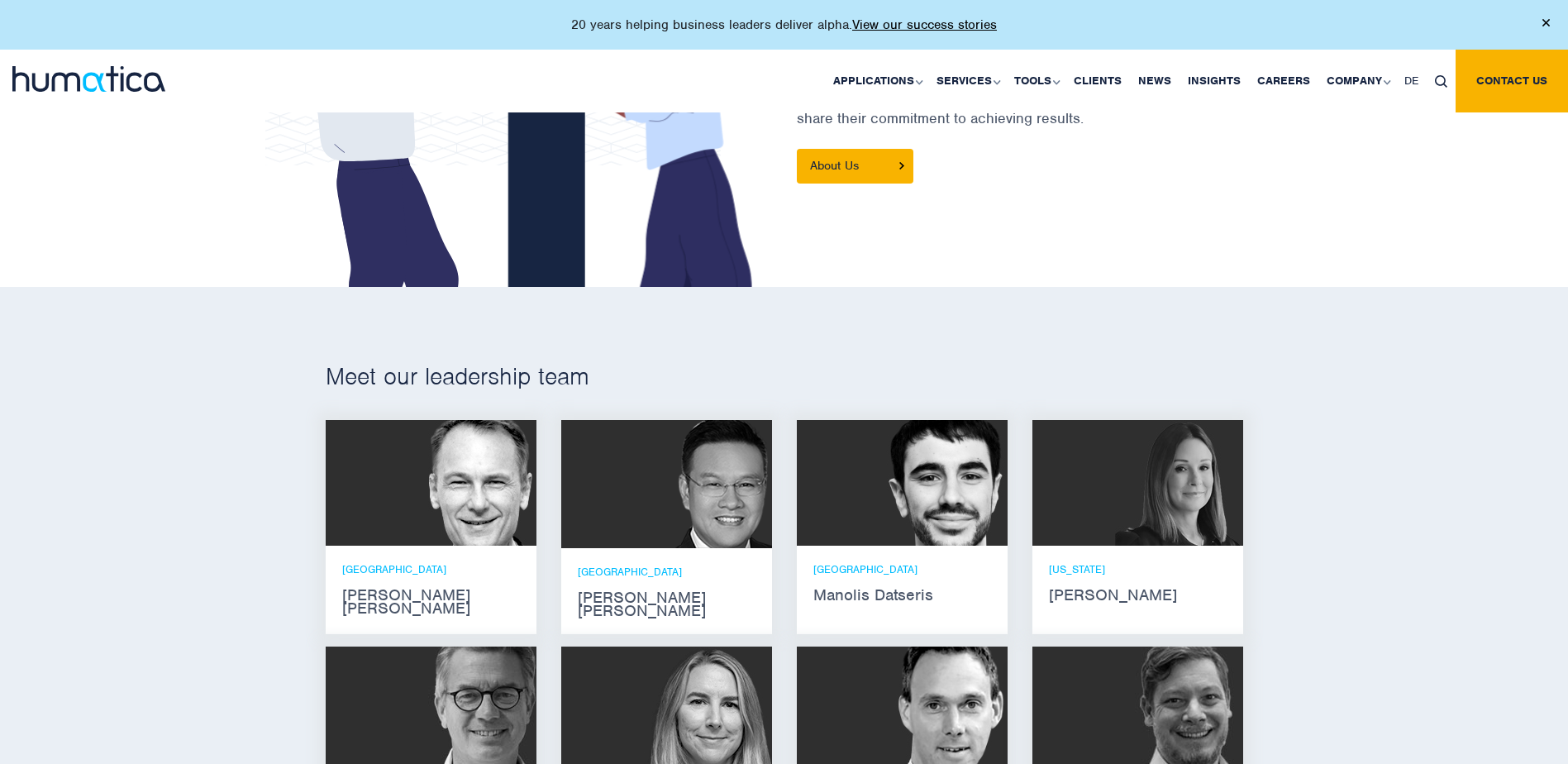
scroll to position [744, 0]
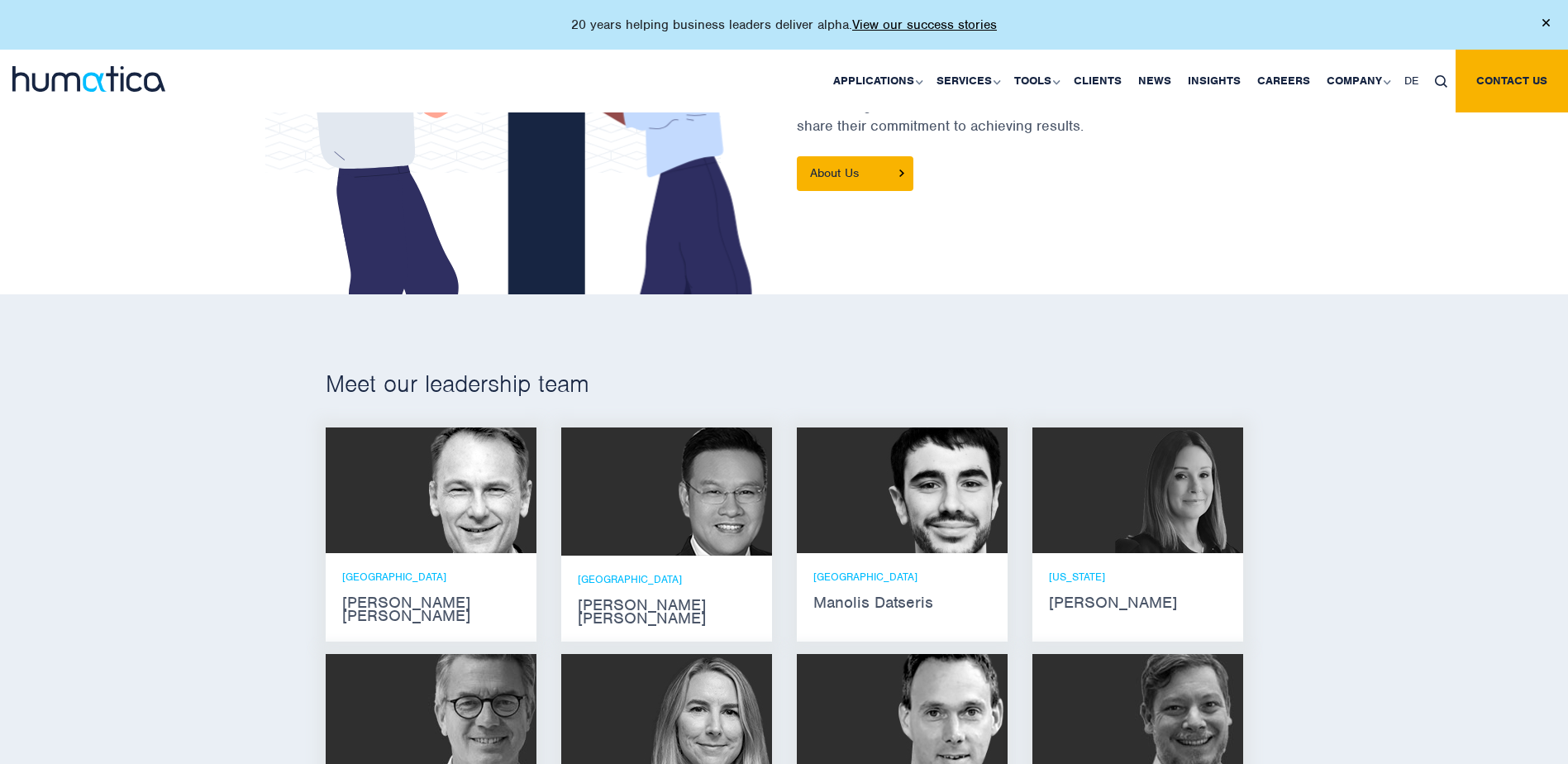
click at [108, 84] on img at bounding box center [88, 79] width 153 height 26
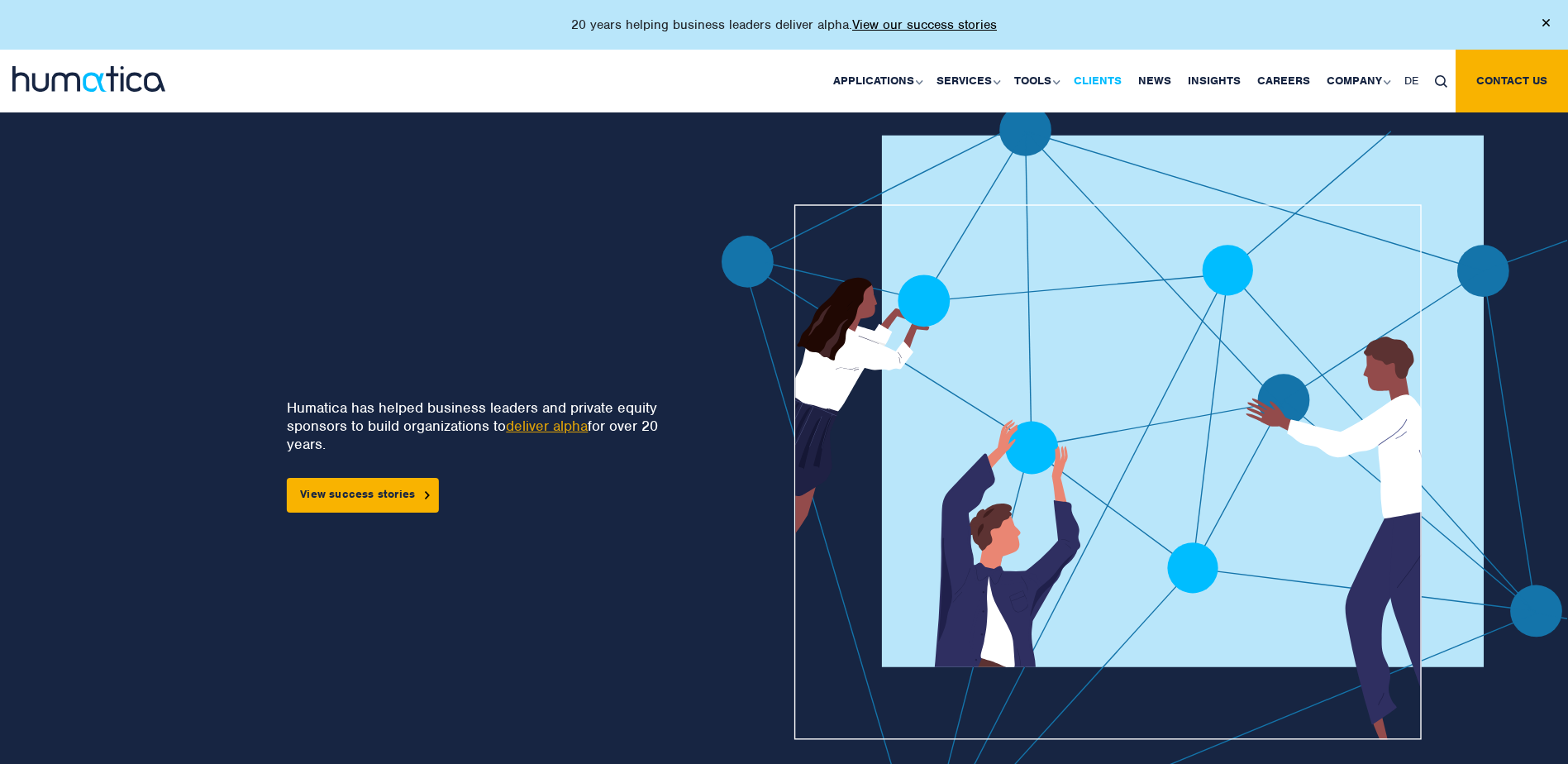
click at [1111, 90] on link "Clients" at bounding box center [1097, 81] width 64 height 62
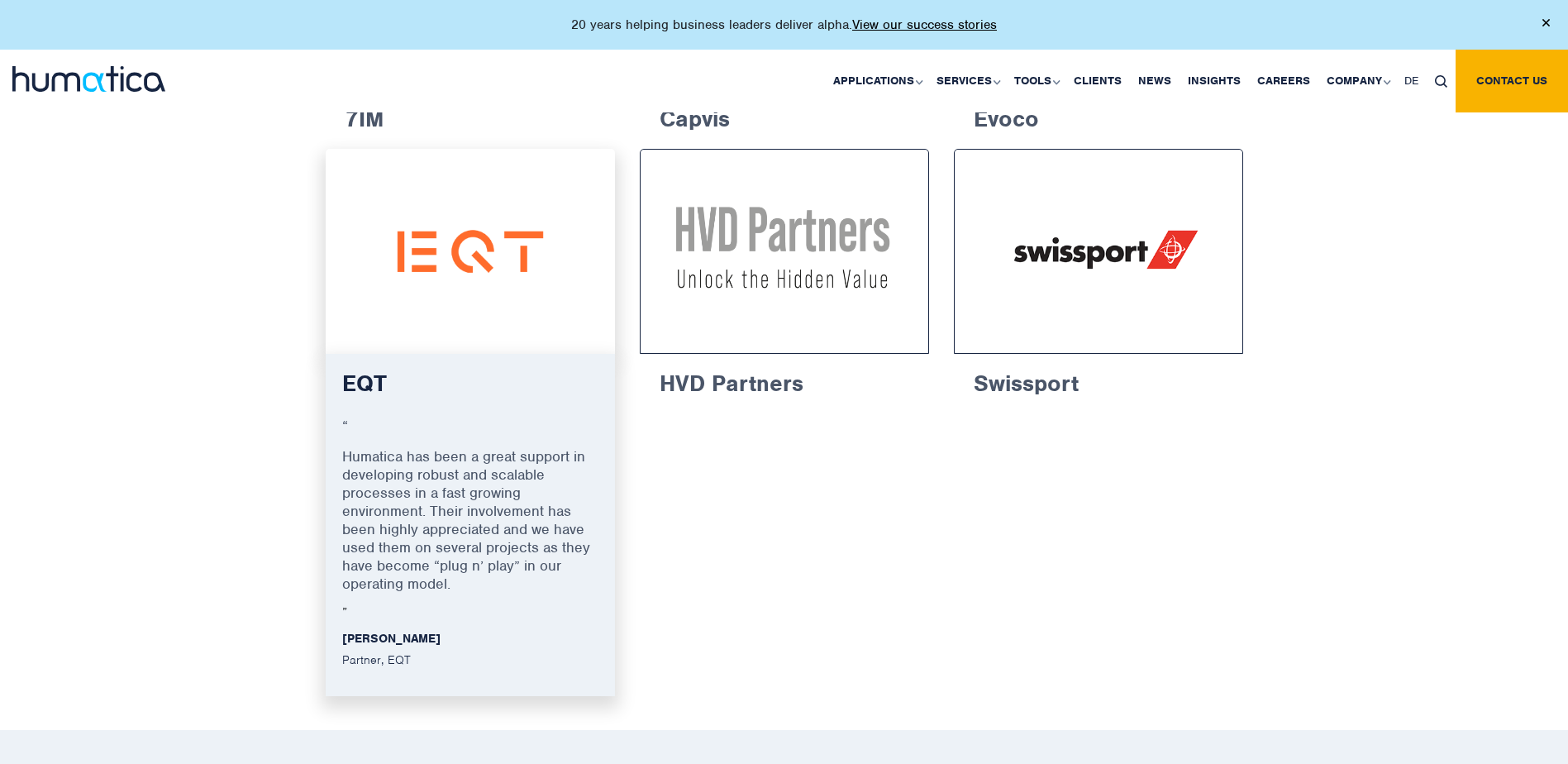
scroll to position [2730, 0]
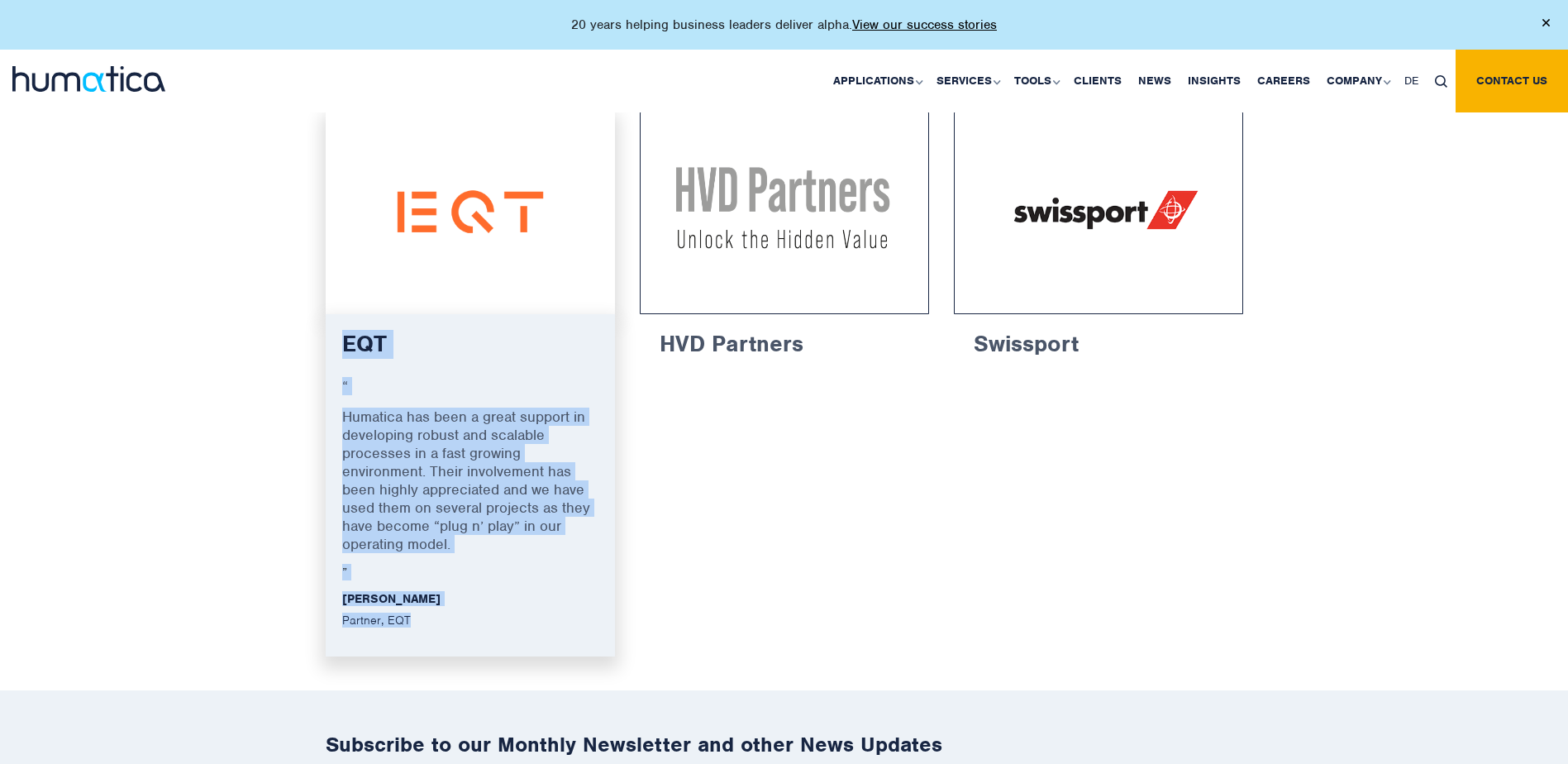
drag, startPoint x: 430, startPoint y: 628, endPoint x: 335, endPoint y: 343, distance: 300.4
click at [335, 343] on div "EQT “ Humatica has been a great support in developing robust and scalable proce…" at bounding box center [471, 486] width 290 height 343
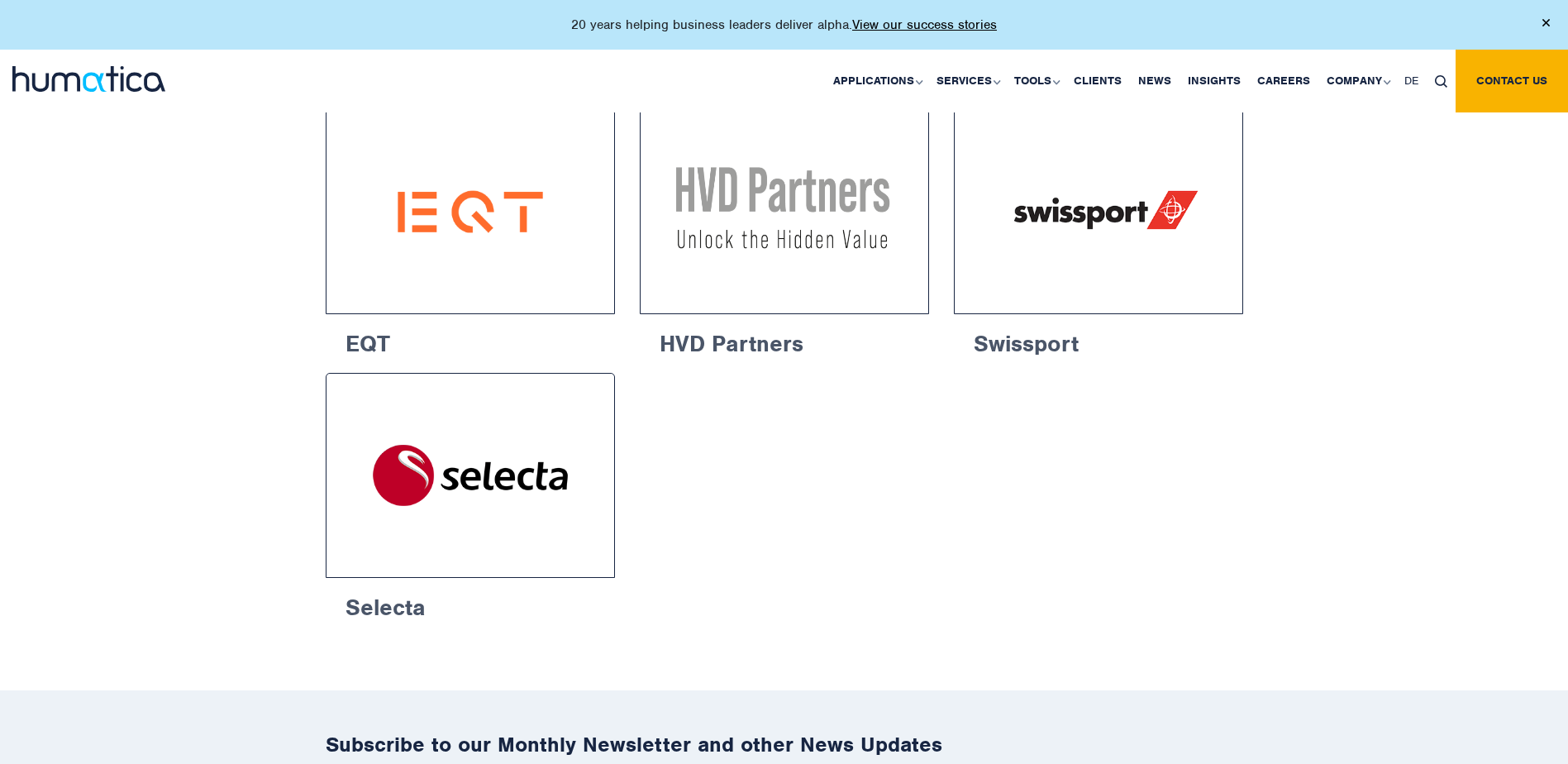
copy div "EQT “ Humatica has been a great support in developing robust and scalable proce…"
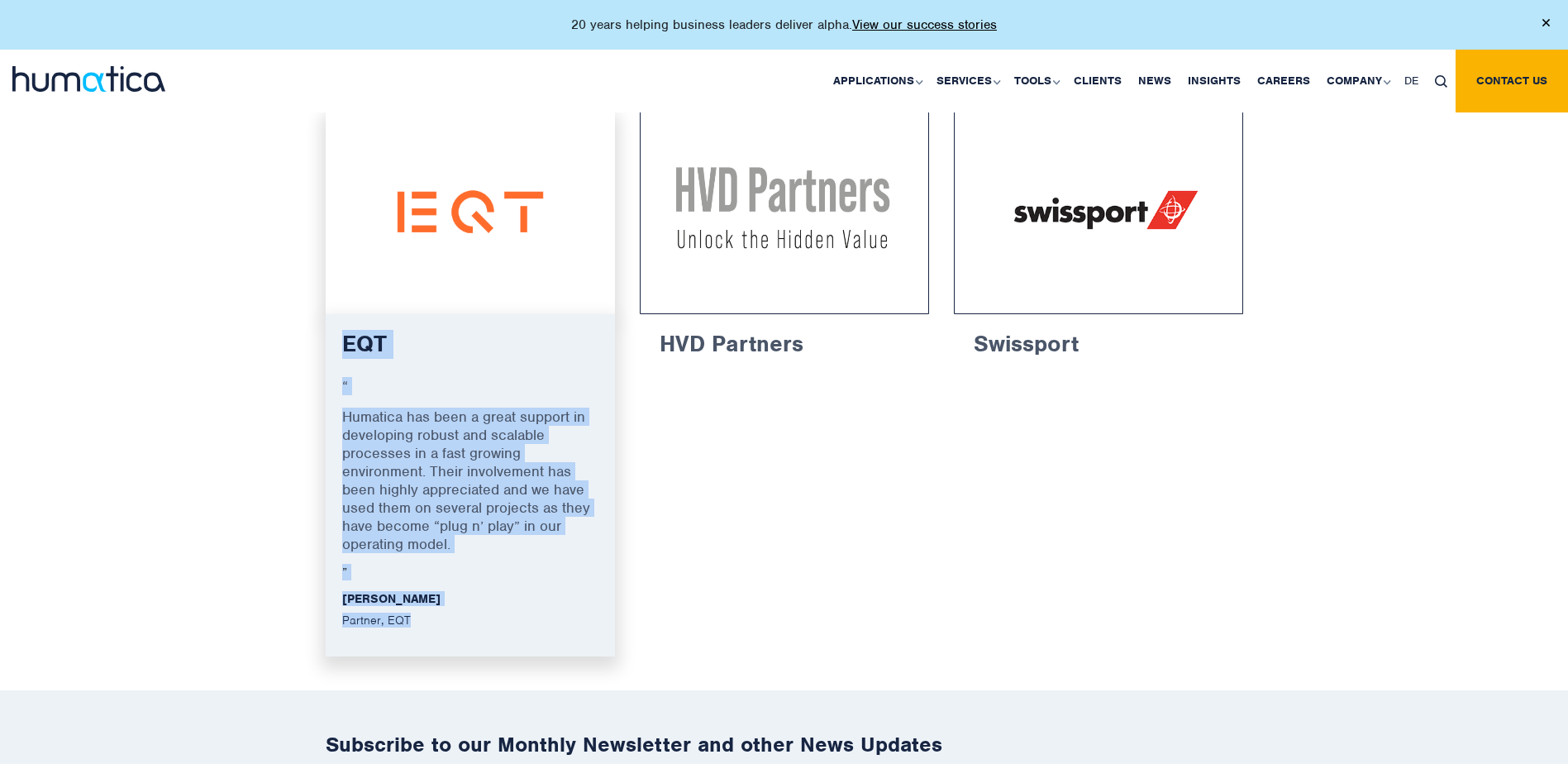
copy div "EQT “ Humatica has been a great support in developing robust and scalable proce…"
